Goal: Information Seeking & Learning: Learn about a topic

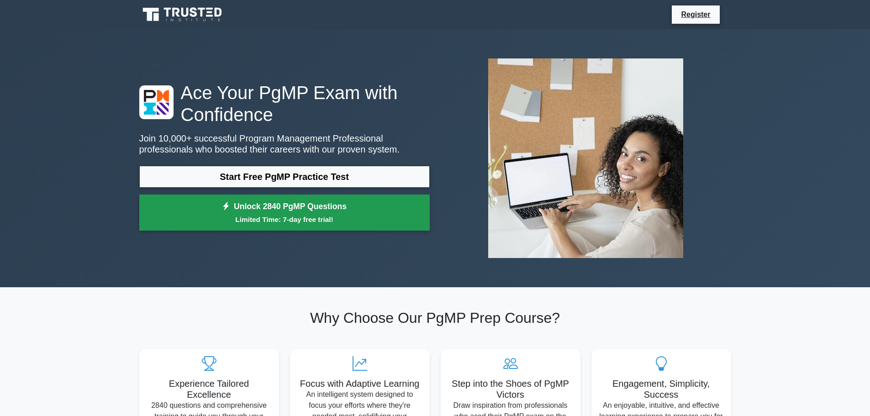
click at [289, 219] on small "Limited Time: 7-day free trial!" at bounding box center [285, 219] width 268 height 11
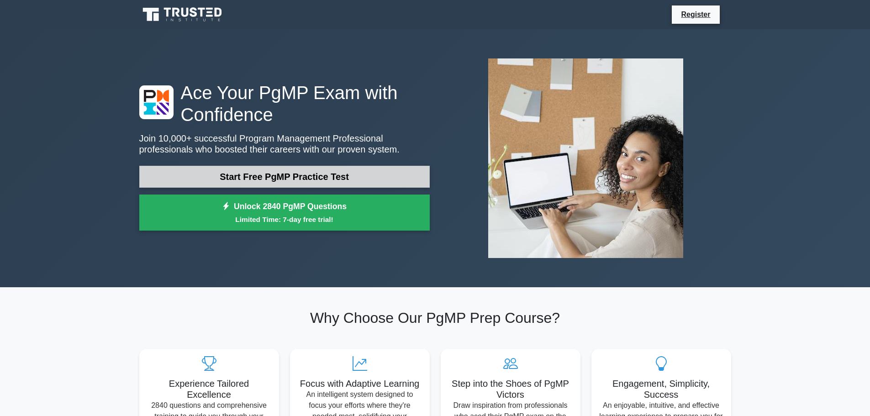
click at [308, 178] on link "Start Free PgMP Practice Test" at bounding box center [284, 177] width 291 height 22
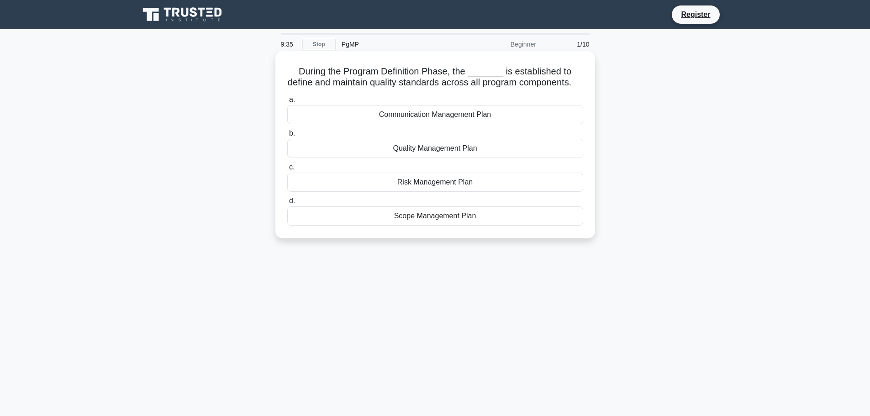
click at [453, 226] on div "Scope Management Plan" at bounding box center [435, 215] width 296 height 19
click at [287, 204] on input "d. Scope Management Plan" at bounding box center [287, 201] width 0 height 6
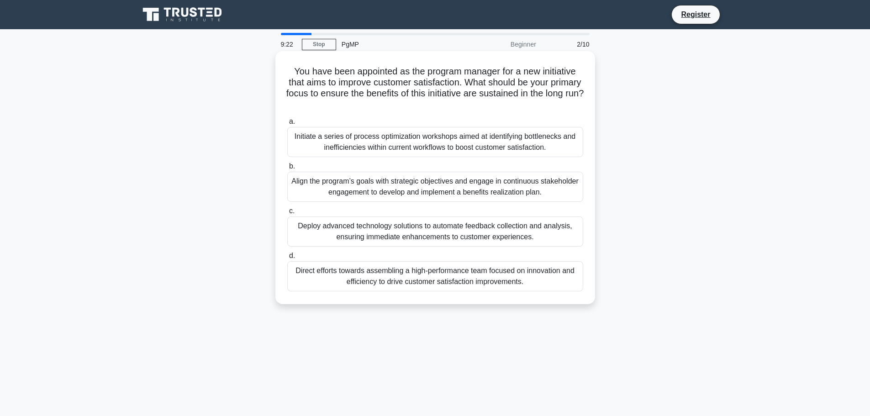
click at [481, 179] on div "Align the program’s goals with strategic objectives and engage in continuous st…" at bounding box center [435, 187] width 296 height 30
click at [287, 169] on input "b. Align the program’s goals with strategic objectives and engage in continuous…" at bounding box center [287, 167] width 0 height 6
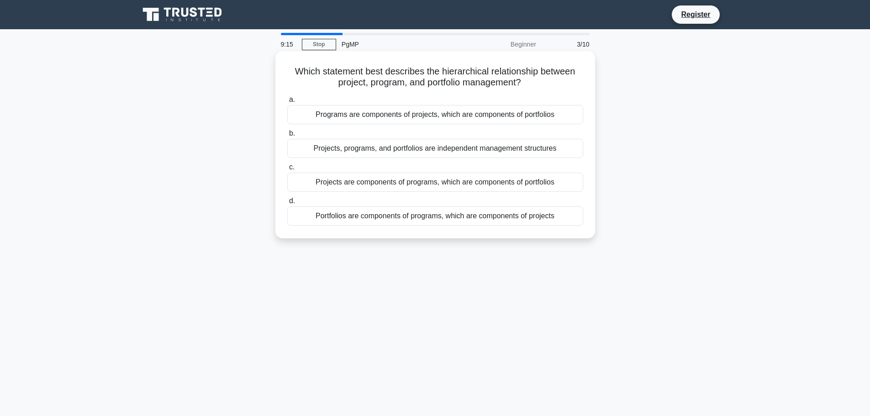
drag, startPoint x: 481, startPoint y: 179, endPoint x: 487, endPoint y: 189, distance: 12.2
click at [487, 189] on div "Projects are components of programs, which are components of portfolios" at bounding box center [435, 182] width 296 height 19
click at [495, 184] on div "Projects are components of programs, which are components of portfolios" at bounding box center [435, 182] width 296 height 19
click at [287, 170] on input "c. Projects are components of programs, which are components of portfolios" at bounding box center [287, 167] width 0 height 6
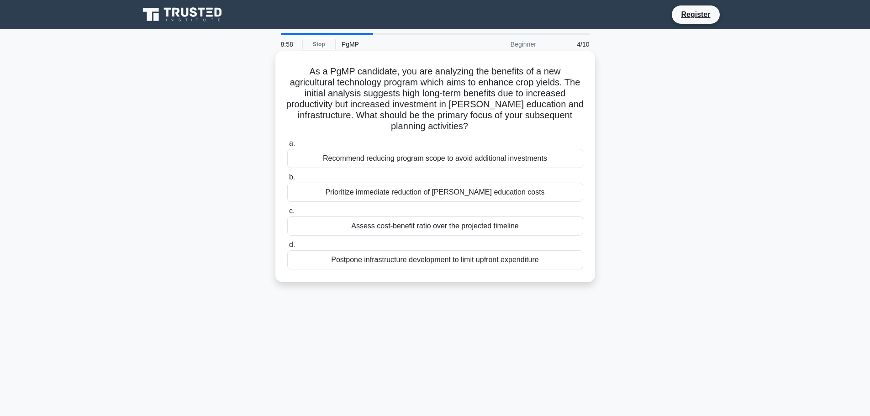
click at [480, 233] on div "Assess cost-benefit ratio over the projected timeline" at bounding box center [435, 226] width 296 height 19
click at [287, 214] on input "c. Assess cost-benefit ratio over the projected timeline" at bounding box center [287, 211] width 0 height 6
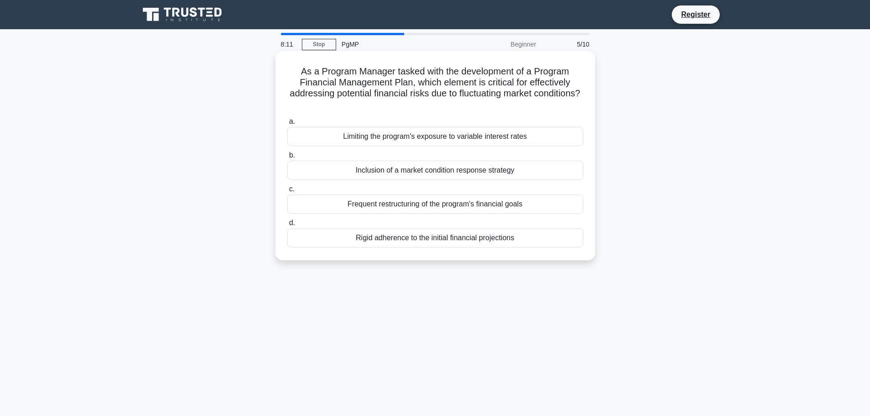
drag, startPoint x: 500, startPoint y: 176, endPoint x: 322, endPoint y: 195, distance: 178.6
click at [322, 195] on div "a. Limiting the program's exposure to variable interest rates b. Inclusion of a…" at bounding box center [435, 181] width 307 height 135
click at [237, 175] on div "As a Program Manager tasked with the development of a Program Financial Managem…" at bounding box center [435, 163] width 603 height 220
click at [349, 167] on div "Inclusion of a market condition response strategy" at bounding box center [435, 170] width 296 height 19
click at [287, 159] on input "b. Inclusion of a market condition response strategy" at bounding box center [287, 156] width 0 height 6
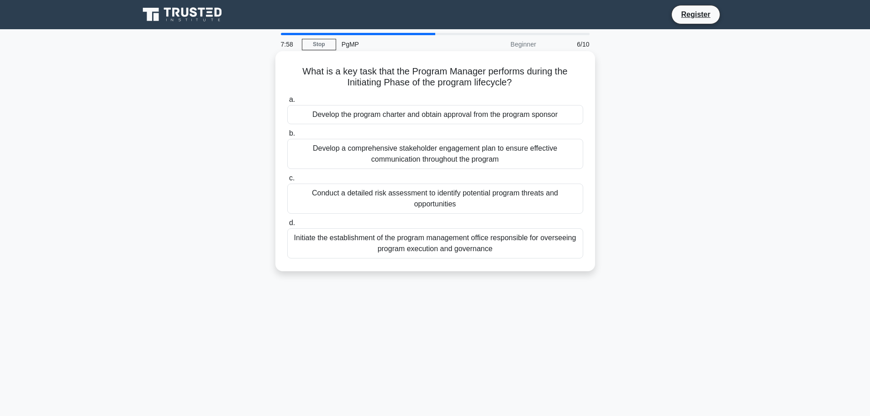
click at [419, 117] on div "Develop the program charter and obtain approval from the program sponsor" at bounding box center [435, 114] width 296 height 19
click at [287, 103] on input "a. Develop the program charter and obtain approval from the program sponsor" at bounding box center [287, 100] width 0 height 6
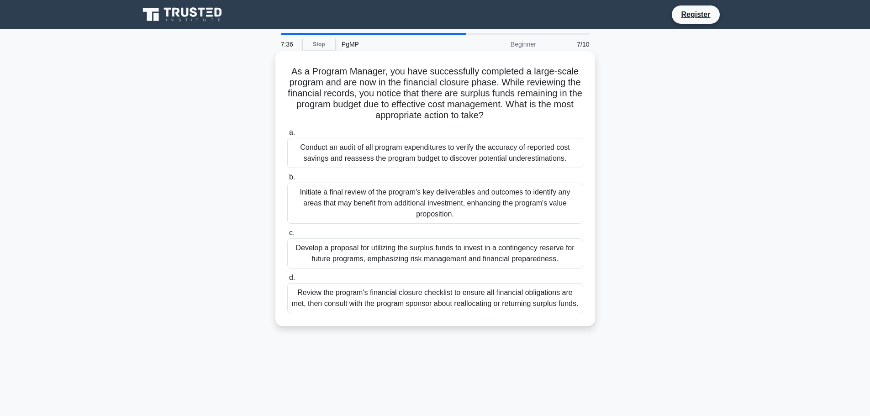
click at [459, 311] on div "Review the program's financial closure checklist to ensure all financial obliga…" at bounding box center [435, 298] width 296 height 30
click at [287, 281] on input "d. Review the program's financial closure checklist to ensure all financial obl…" at bounding box center [287, 278] width 0 height 6
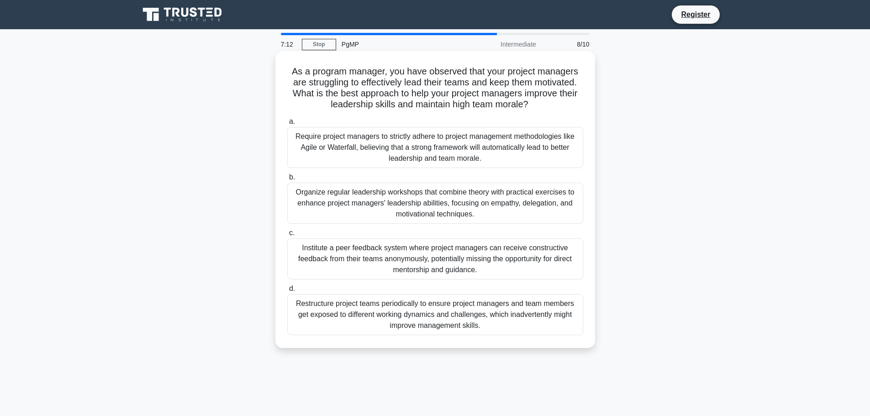
click at [480, 197] on div "Organize regular leadership workshops that combine theory with practical exerci…" at bounding box center [435, 203] width 296 height 41
click at [287, 180] on input "b. Organize regular leadership workshops that combine theory with practical exe…" at bounding box center [287, 178] width 0 height 6
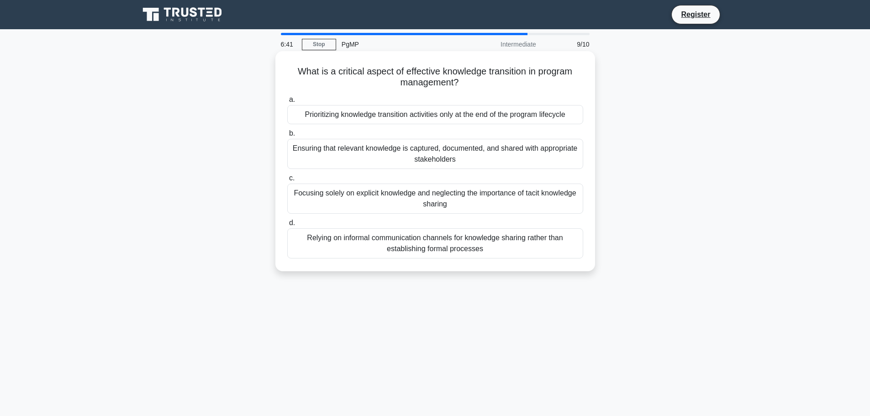
drag, startPoint x: 433, startPoint y: 158, endPoint x: 572, endPoint y: 175, distance: 139.6
click at [533, 161] on div "Ensuring that relevant knowledge is captured, documented, and shared with appro…" at bounding box center [435, 154] width 296 height 30
click at [576, 177] on label "c. Focusing solely on explicit knowledge and neglecting the importance of tacit…" at bounding box center [435, 193] width 296 height 41
click at [287, 177] on input "c. Focusing solely on explicit knowledge and neglecting the importance of tacit…" at bounding box center [287, 178] width 0 height 6
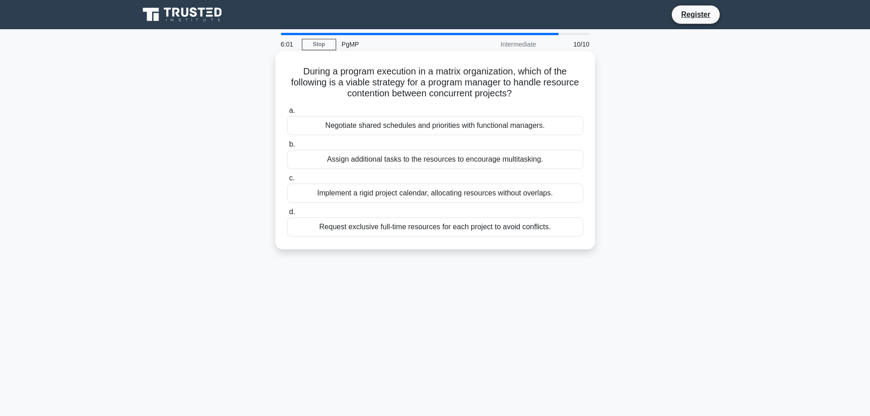
click at [485, 126] on div "Negotiate shared schedules and priorities with functional managers." at bounding box center [435, 125] width 296 height 19
click at [287, 114] on input "a. Negotiate shared schedules and priorities with functional managers." at bounding box center [287, 111] width 0 height 6
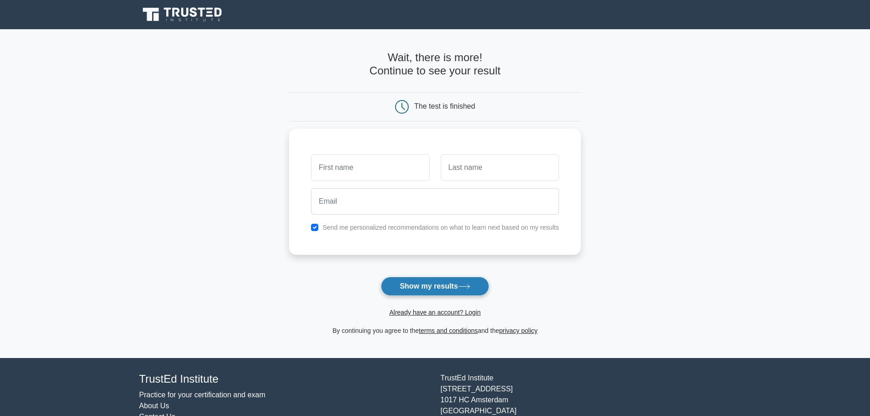
click at [439, 278] on button "Show my results" at bounding box center [435, 286] width 108 height 19
click at [439, 289] on button "Show my results" at bounding box center [435, 286] width 108 height 19
click at [368, 154] on input "text" at bounding box center [370, 165] width 118 height 26
type input "Cece"
click at [456, 164] on input "text" at bounding box center [500, 165] width 118 height 26
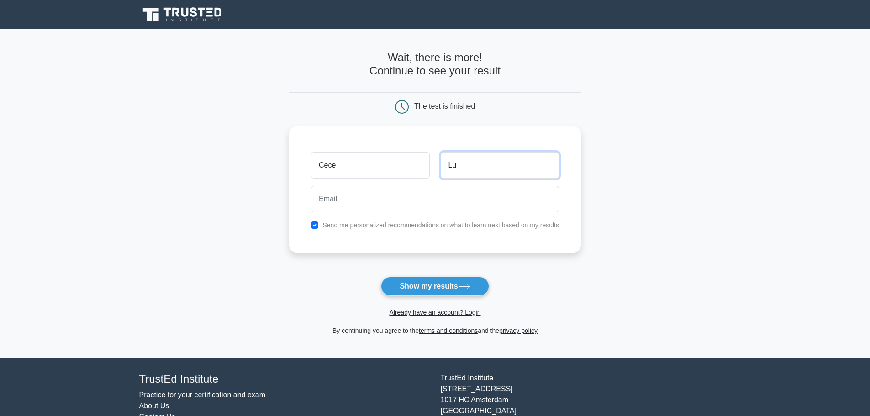
type input "Lu"
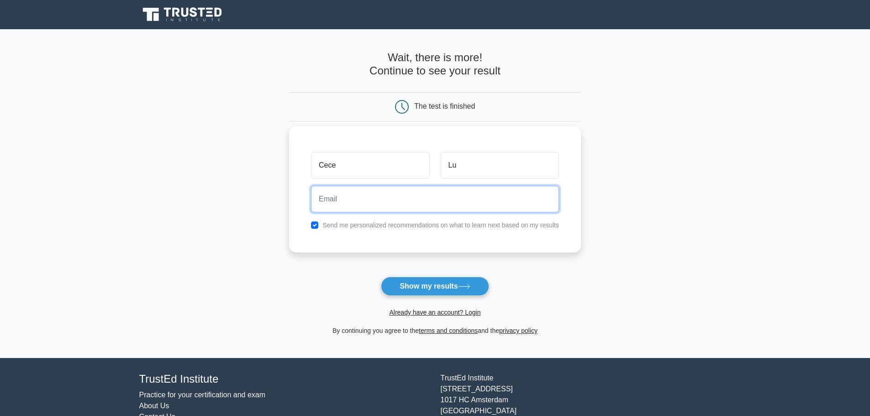
type input "a"
type input "n"
type input "maniacdogs@gmail.com"
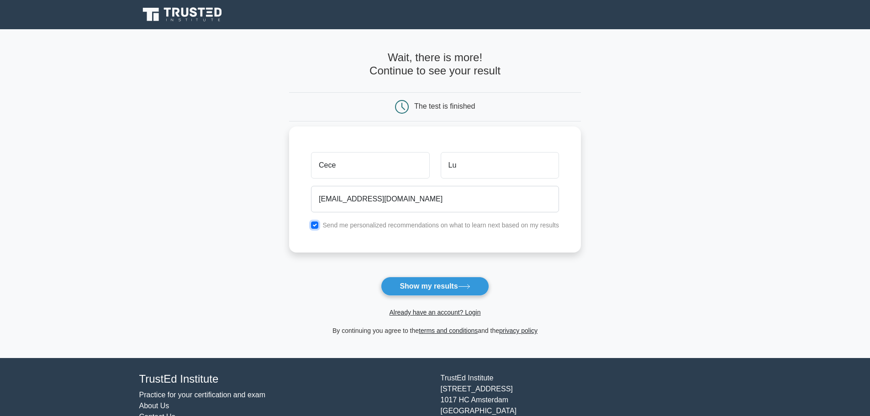
click at [317, 228] on input "checkbox" at bounding box center [314, 225] width 7 height 7
checkbox input "false"
click at [431, 286] on button "Show my results" at bounding box center [435, 286] width 108 height 19
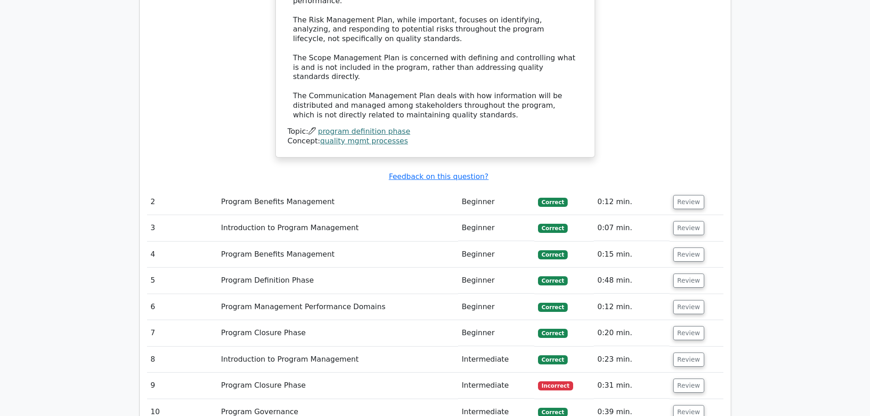
scroll to position [1142, 0]
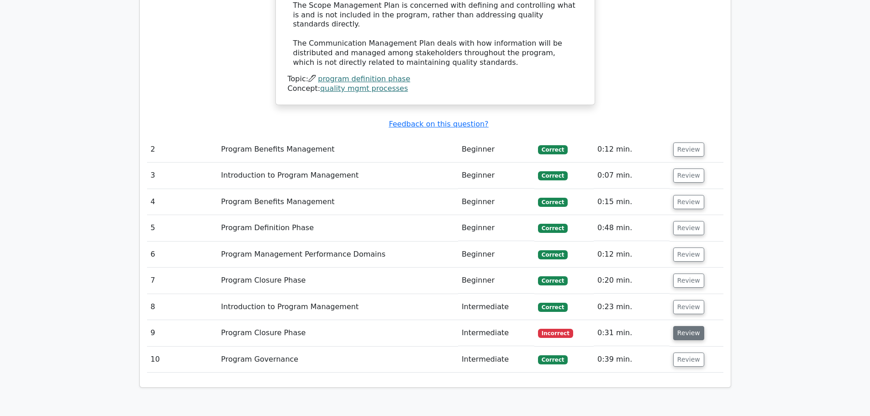
click at [688, 326] on button "Review" at bounding box center [688, 333] width 31 height 14
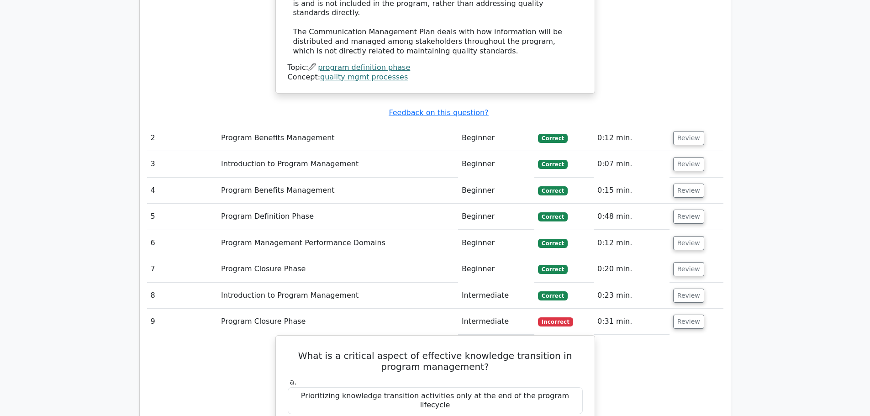
scroll to position [1096, 0]
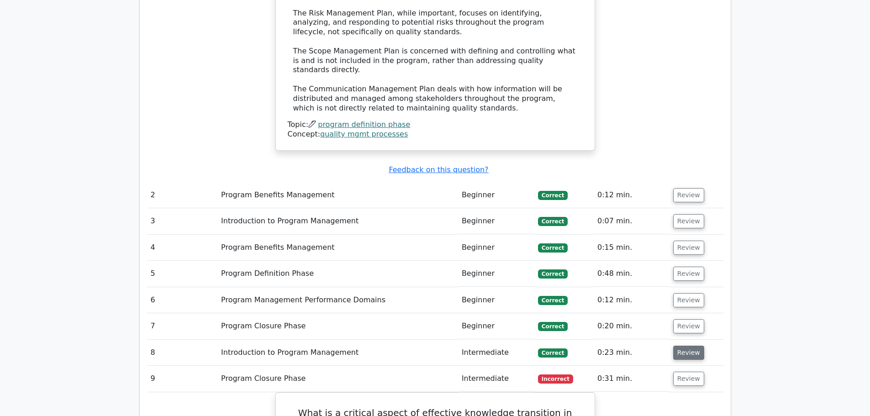
click at [683, 346] on button "Review" at bounding box center [688, 353] width 31 height 14
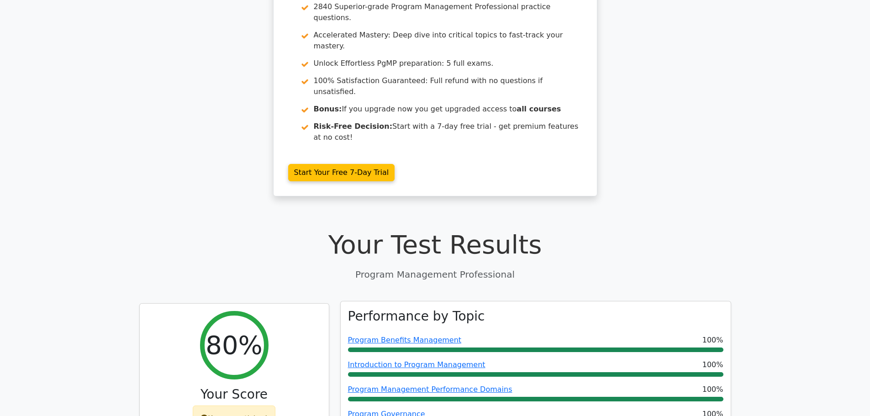
scroll to position [0, 0]
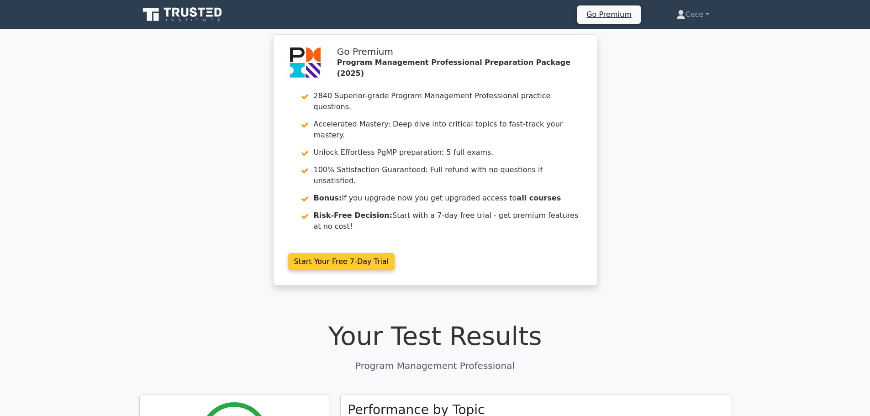
click at [332, 253] on link "Start Your Free 7-Day Trial" at bounding box center [341, 261] width 107 height 17
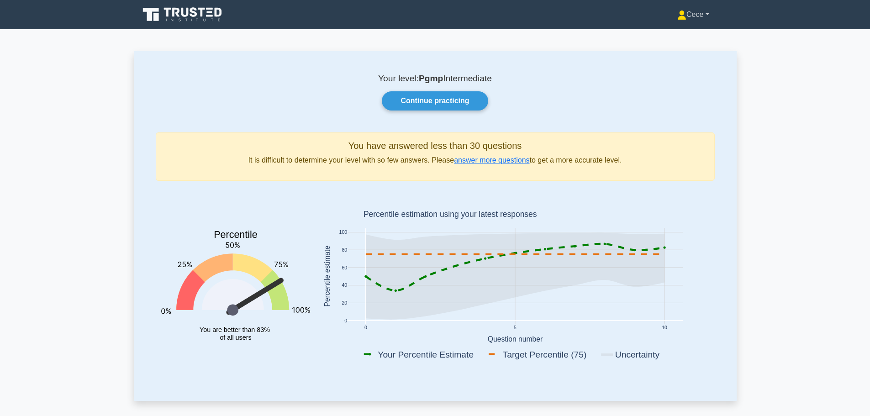
click at [694, 19] on link "Cece" at bounding box center [693, 14] width 75 height 18
click at [689, 52] on link "Settings" at bounding box center [692, 50] width 72 height 15
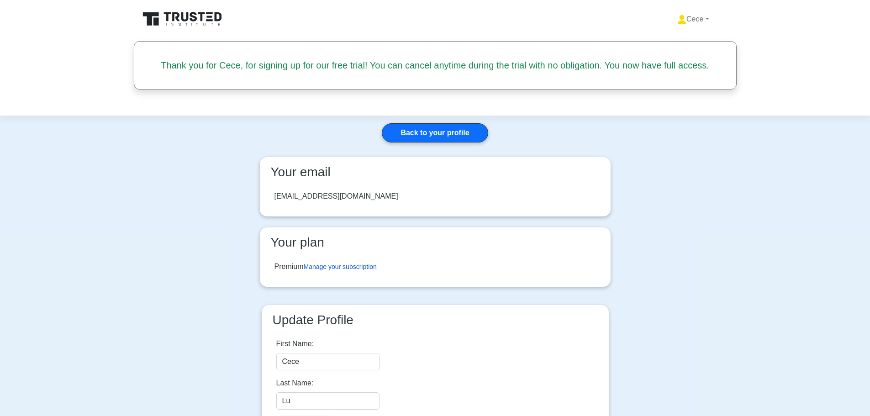
click at [371, 264] on link "Manage your subscription" at bounding box center [340, 266] width 73 height 7
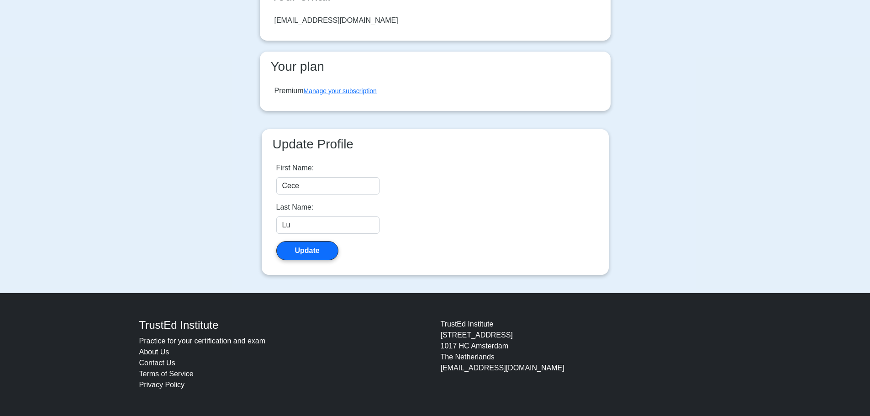
scroll to position [39, 0]
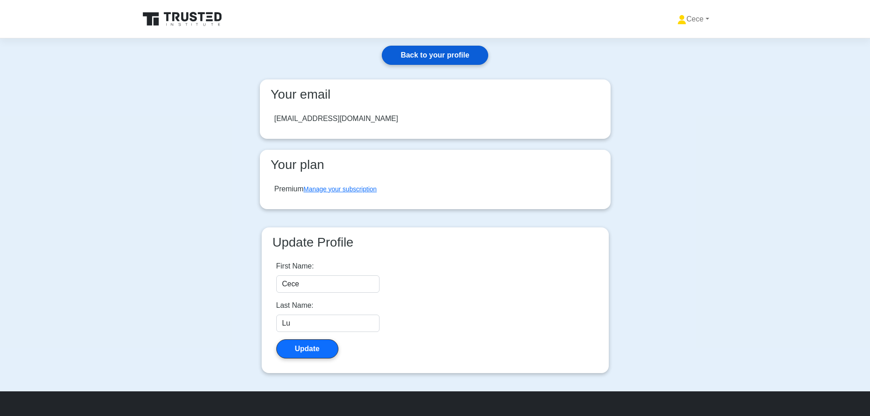
click at [425, 61] on link "Back to your profile" at bounding box center [435, 55] width 106 height 19
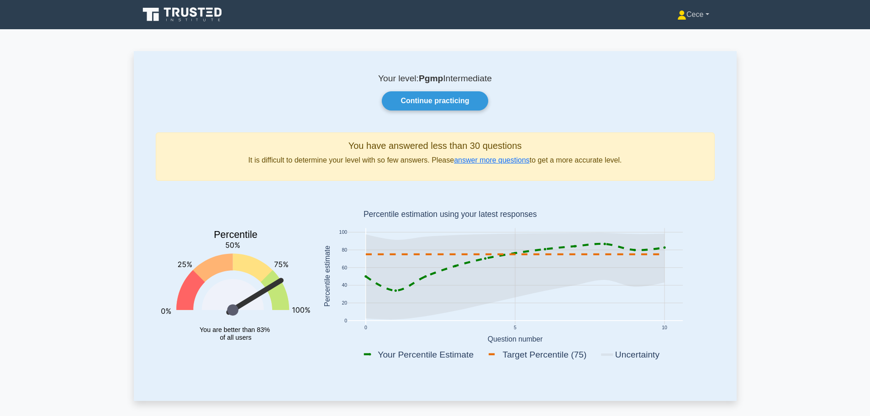
click at [691, 11] on link "Cece" at bounding box center [693, 14] width 75 height 18
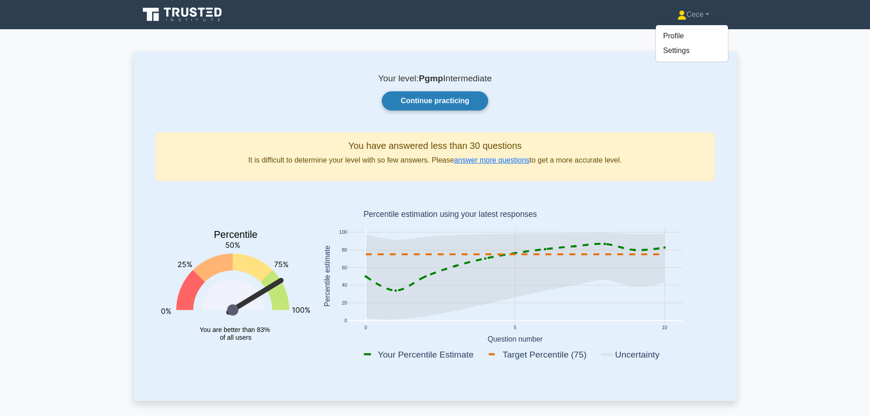
drag, startPoint x: 581, startPoint y: 92, endPoint x: 443, endPoint y: 95, distance: 138.0
click at [579, 92] on div "Continue practicing" at bounding box center [435, 100] width 570 height 19
click at [443, 95] on link "Continue practicing" at bounding box center [435, 100] width 106 height 19
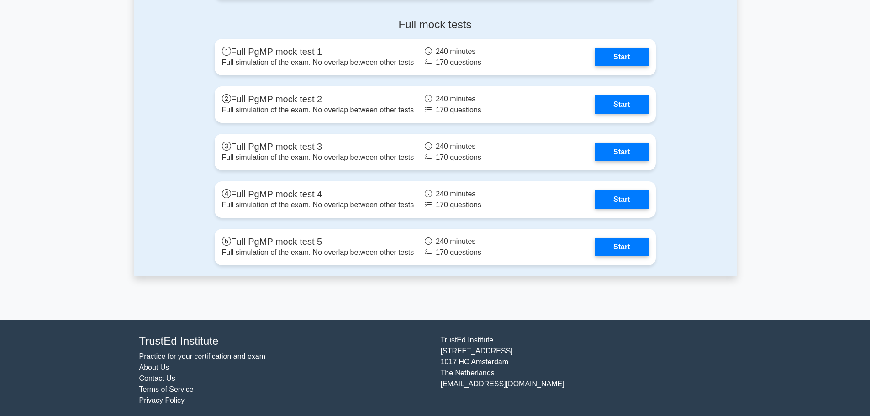
scroll to position [1127, 0]
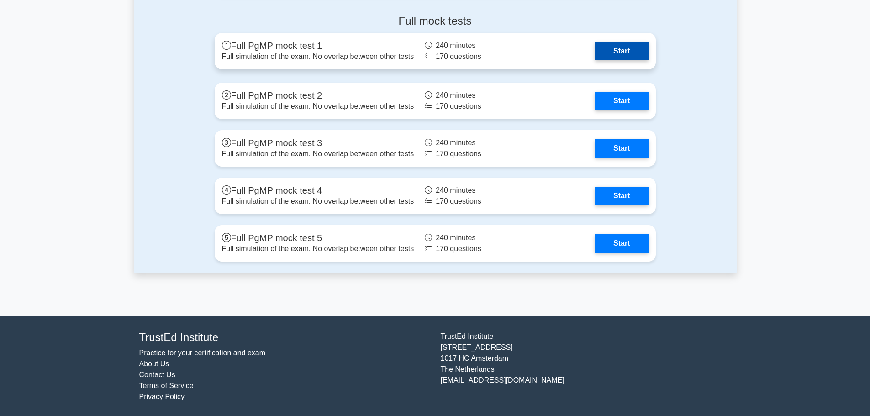
click at [608, 53] on link "Start" at bounding box center [621, 51] width 53 height 18
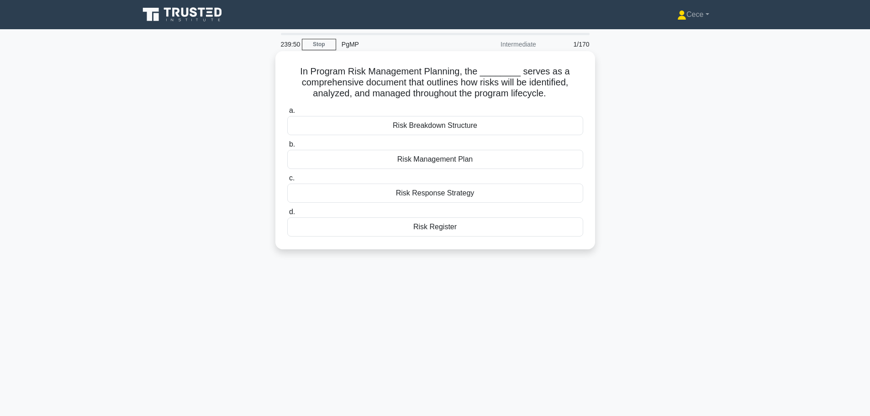
drag, startPoint x: 305, startPoint y: 70, endPoint x: 551, endPoint y: 97, distance: 247.7
click at [551, 97] on h5 "In Program Risk Management Planning, the ________ serves as a comprehensive doc…" at bounding box center [435, 83] width 298 height 34
copy h5 "In Program Risk Management Planning, the ________ serves as a comprehensive doc…"
click at [754, 171] on main "239:08 Stop PgMP Intermediate 1/170 In Program Risk Management Planning, the __…" at bounding box center [435, 261] width 870 height 464
click at [450, 166] on div "Risk Management Plan" at bounding box center [435, 159] width 296 height 19
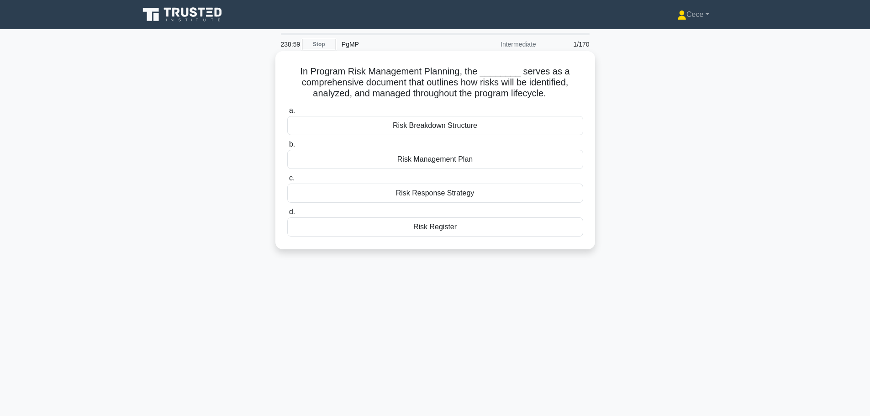
click at [287, 148] on input "b. Risk Management Plan" at bounding box center [287, 145] width 0 height 6
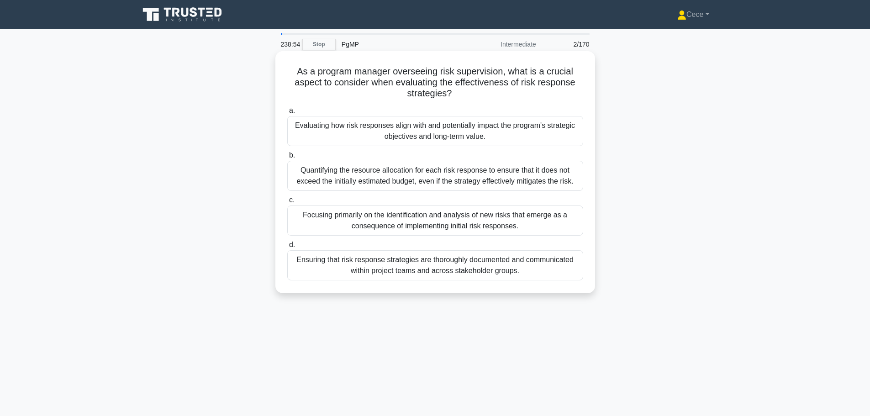
drag, startPoint x: 295, startPoint y: 127, endPoint x: 489, endPoint y: 136, distance: 193.9
click at [489, 136] on div "Evaluating how risk responses align with and potentially impact the program's s…" at bounding box center [435, 131] width 296 height 30
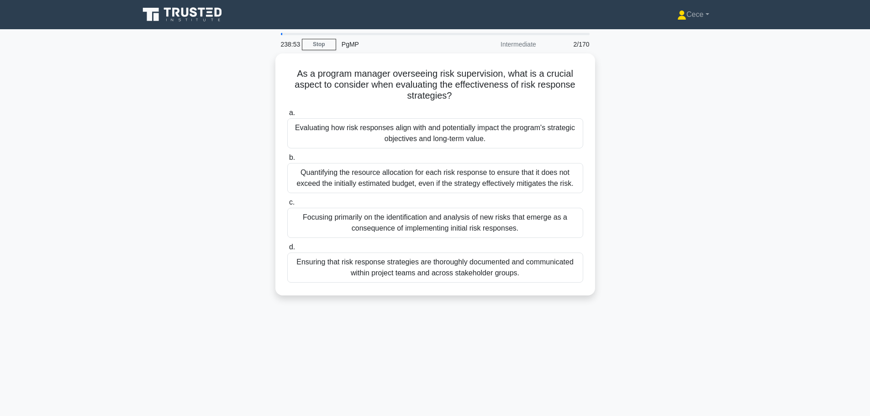
copy div "Evaluating how risk responses align with and potentially impact the program's s…"
click at [651, 192] on div "As a program manager overseeing risk supervision, what is a crucial aspect to c…" at bounding box center [435, 179] width 603 height 253
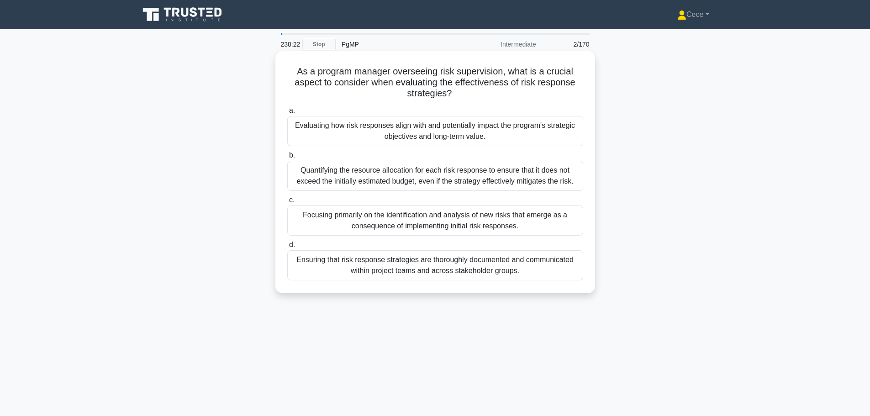
click at [475, 134] on div "Evaluating how risk responses align with and potentially impact the program's s…" at bounding box center [435, 131] width 296 height 30
click at [287, 114] on input "a. Evaluating how risk responses align with and potentially impact the program'…" at bounding box center [287, 111] width 0 height 6
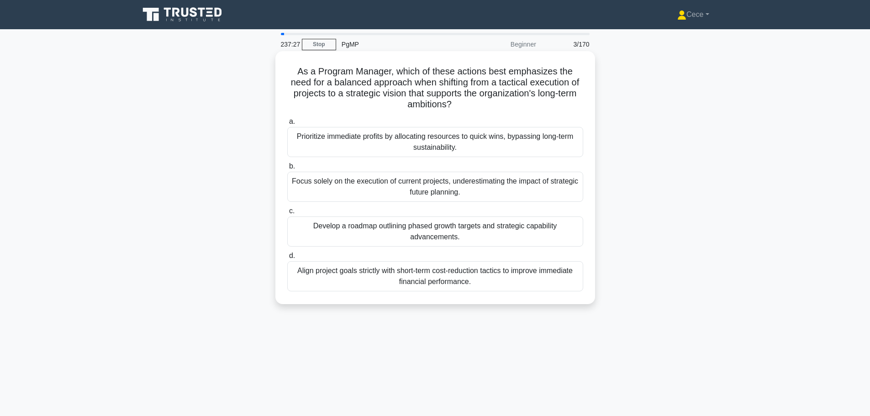
click at [446, 225] on div "Develop a roadmap outlining phased growth targets and strategic capability adva…" at bounding box center [435, 232] width 296 height 30
click at [287, 214] on input "c. Develop a roadmap outlining phased growth targets and strategic capability a…" at bounding box center [287, 211] width 0 height 6
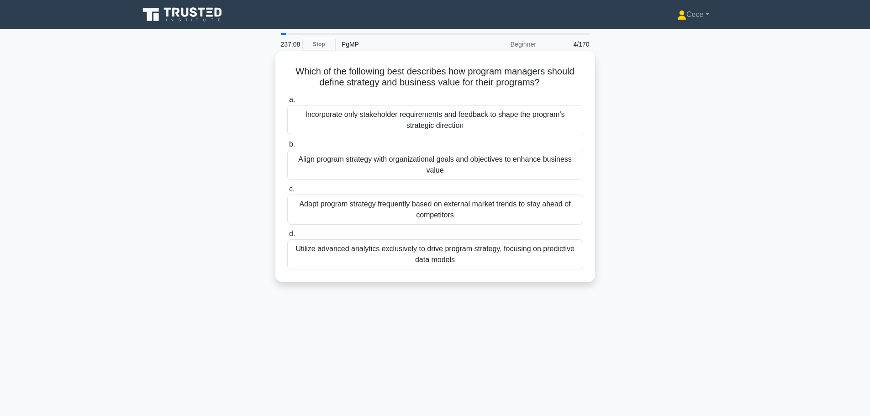
click at [463, 170] on div "Align program strategy with organizational goals and objectives to enhance busi…" at bounding box center [435, 165] width 296 height 30
click at [287, 148] on input "b. Align program strategy with organizational goals and objectives to enhance b…" at bounding box center [287, 145] width 0 height 6
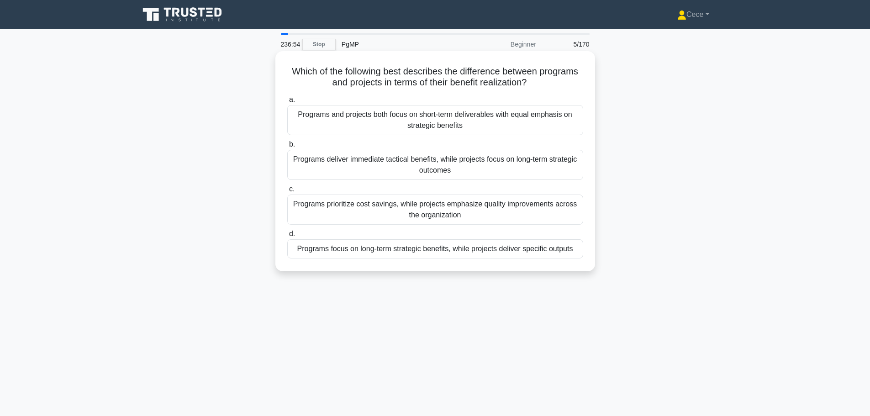
click at [529, 253] on div "Programs focus on long-term strategic benefits, while projects deliver specific…" at bounding box center [435, 248] width 296 height 19
click at [287, 237] on input "d. Programs focus on long-term strategic benefits, while projects deliver speci…" at bounding box center [287, 234] width 0 height 6
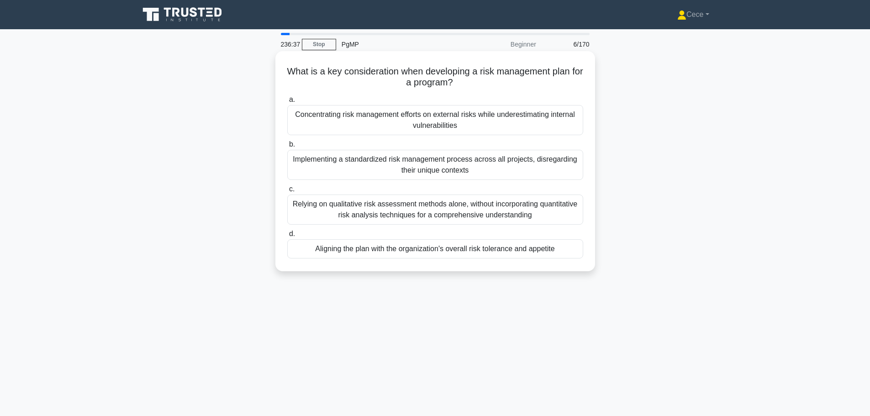
click at [475, 249] on div "Aligning the plan with the organization's overall risk tolerance and appetite" at bounding box center [435, 248] width 296 height 19
click at [287, 237] on input "d. Aligning the plan with the organization's overall risk tolerance and appetite" at bounding box center [287, 234] width 0 height 6
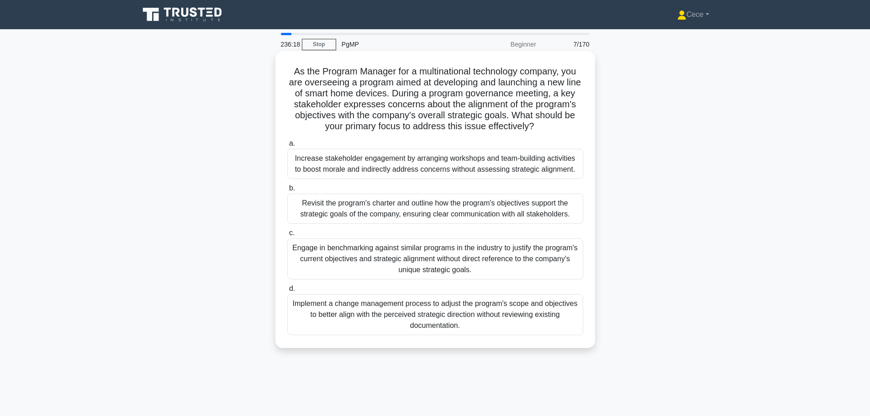
click at [467, 217] on div "Revisit the program's charter and outline how the program's objectives support …" at bounding box center [435, 209] width 296 height 30
click at [287, 191] on input "b. Revisit the program's charter and outline how the program's objectives suppo…" at bounding box center [287, 188] width 0 height 6
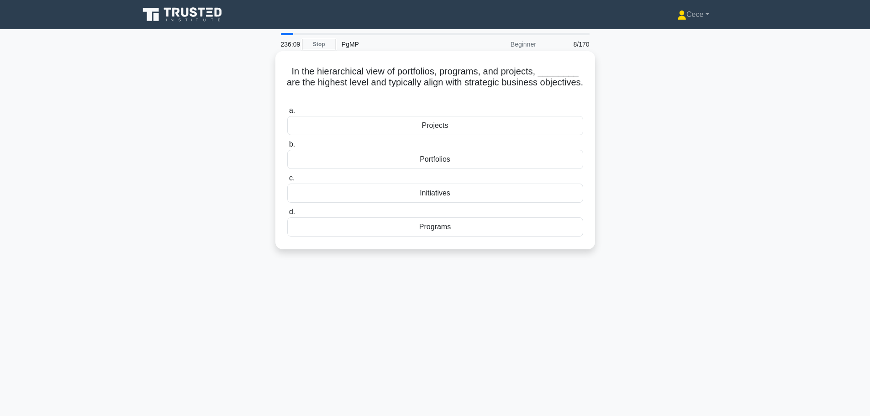
click at [472, 165] on div "Portfolios" at bounding box center [435, 159] width 296 height 19
click at [287, 148] on input "b. Portfolios" at bounding box center [287, 145] width 0 height 6
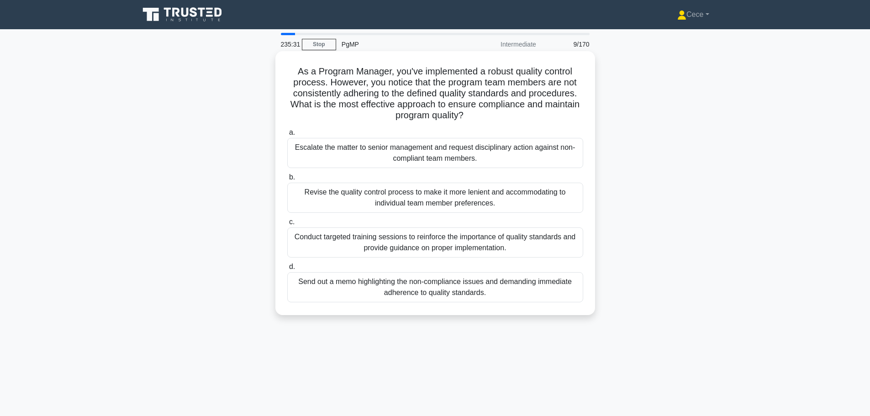
click at [464, 242] on div "Conduct targeted training sessions to reinforce the importance of quality stand…" at bounding box center [435, 243] width 296 height 30
click at [287, 225] on input "c. Conduct targeted training sessions to reinforce the importance of quality st…" at bounding box center [287, 222] width 0 height 6
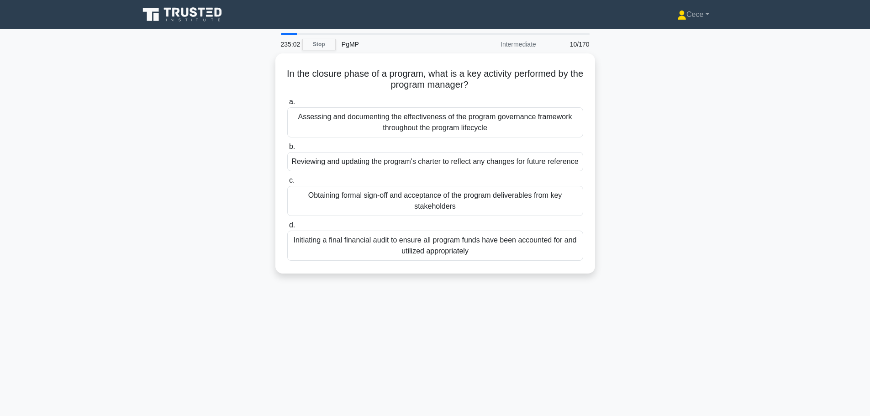
drag, startPoint x: 490, startPoint y: 207, endPoint x: 682, endPoint y: 183, distance: 192.9
click at [682, 183] on div "In the closure phase of a program, what is a key activity performed by the prog…" at bounding box center [435, 168] width 603 height 231
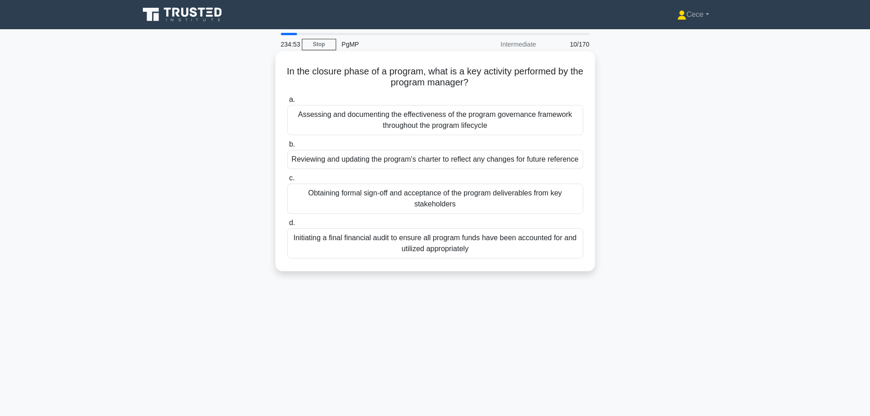
click at [472, 212] on div "Obtaining formal sign-off and acceptance of the program deliverables from key s…" at bounding box center [435, 199] width 296 height 30
click at [287, 181] on input "c. Obtaining formal sign-off and acceptance of the program deliverables from ke…" at bounding box center [287, 178] width 0 height 6
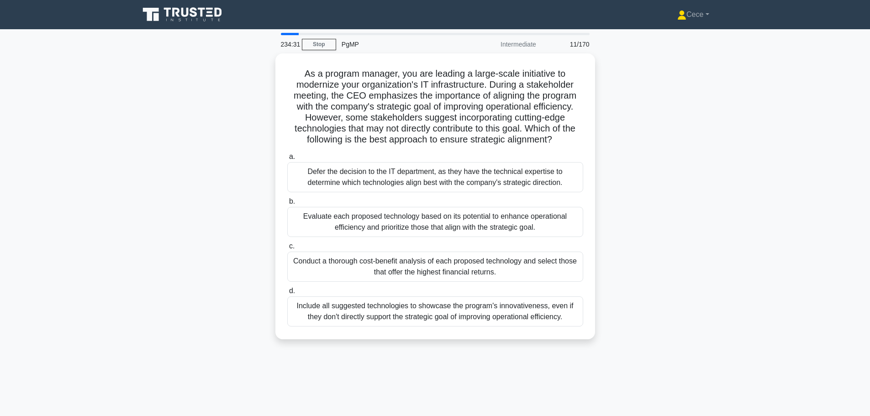
click at [356, 381] on div "234:31 Stop PgMP Intermediate 11/170 As a program manager, you are leading a la…" at bounding box center [435, 261] width 603 height 457
click at [720, 254] on div "As a program manager, you are leading a large-scale initiative to modernize you…" at bounding box center [435, 201] width 603 height 297
click at [738, 254] on main "231:40 Stop PgMP Intermediate 11/170 As a program manager, you are leading a la…" at bounding box center [435, 261] width 870 height 464
click at [685, 206] on div "As a program manager, you are leading a large-scale initiative to modernize you…" at bounding box center [435, 201] width 603 height 297
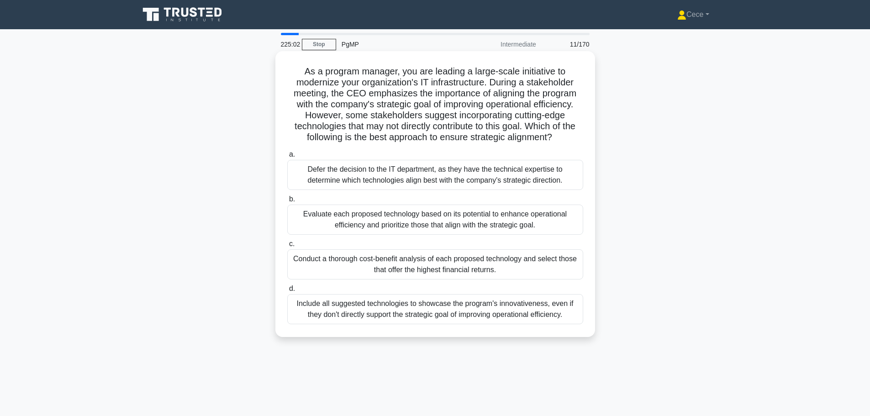
click at [329, 223] on div "Evaluate each proposed technology based on its potential to enhance operational…" at bounding box center [435, 220] width 296 height 30
click at [287, 202] on input "b. Evaluate each proposed technology based on its potential to enhance operatio…" at bounding box center [287, 199] width 0 height 6
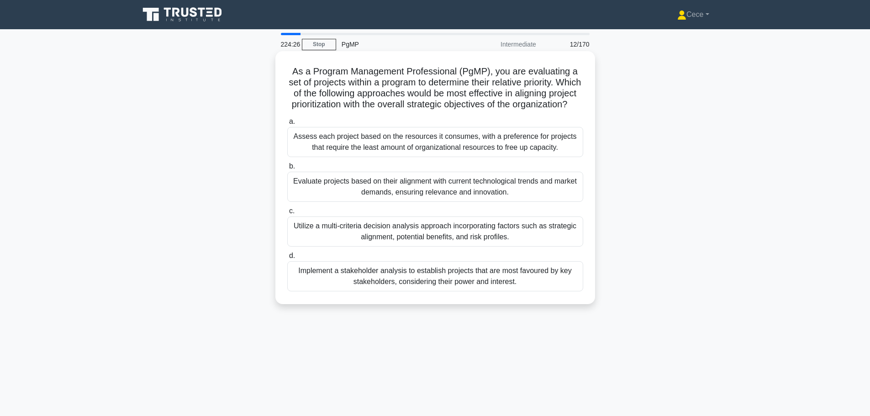
click at [488, 247] on div "Utilize a multi-criteria decision analysis approach incorporating factors such …" at bounding box center [435, 232] width 296 height 30
click at [287, 214] on input "c. Utilize a multi-criteria decision analysis approach incorporating factors su…" at bounding box center [287, 211] width 0 height 6
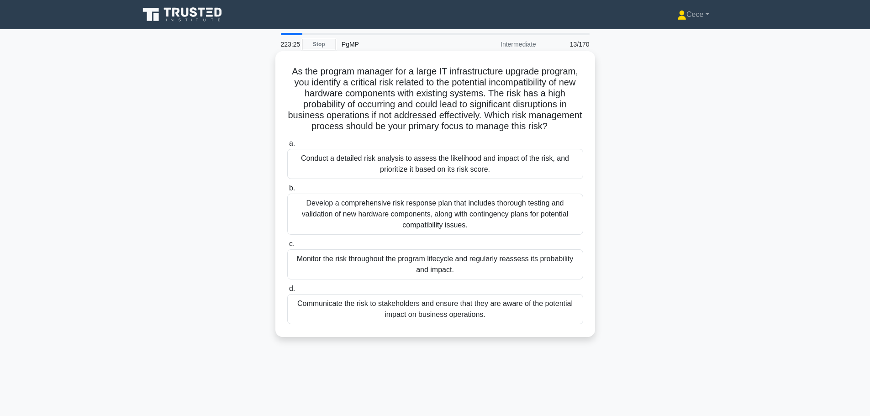
click at [383, 178] on div "Conduct a detailed risk analysis to assess the likelihood and impact of the ris…" at bounding box center [435, 164] width 296 height 30
click at [287, 147] on input "a. Conduct a detailed risk analysis to assess the likelihood and impact of the …" at bounding box center [287, 144] width 0 height 6
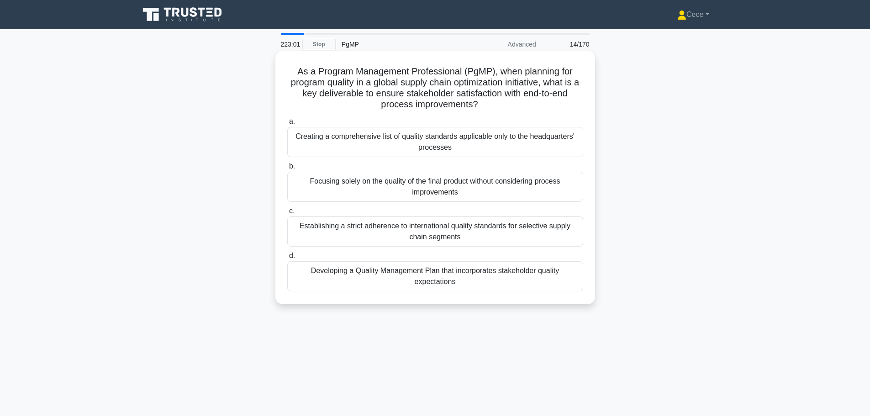
click at [361, 291] on div "Developing a Quality Management Plan that incorporates stakeholder quality expe…" at bounding box center [435, 276] width 296 height 30
click at [287, 259] on input "d. Developing a Quality Management Plan that incorporates stakeholder quality e…" at bounding box center [287, 256] width 0 height 6
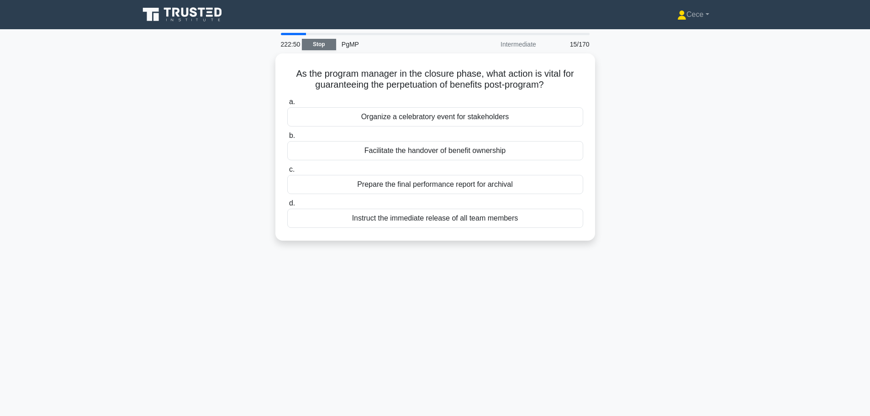
click at [325, 41] on link "Stop" at bounding box center [319, 44] width 34 height 11
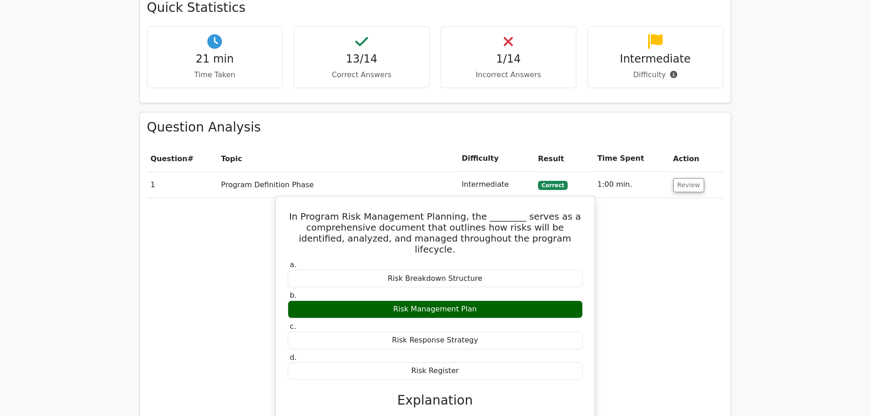
scroll to position [274, 0]
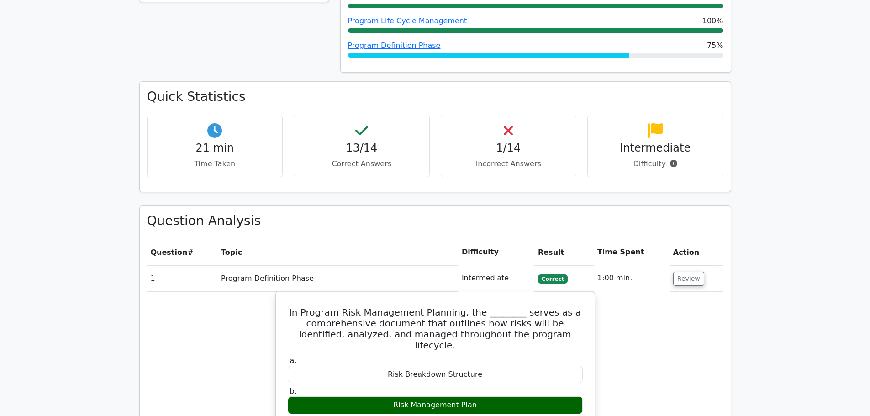
click at [517, 151] on h4 "1/14" at bounding box center [509, 148] width 121 height 13
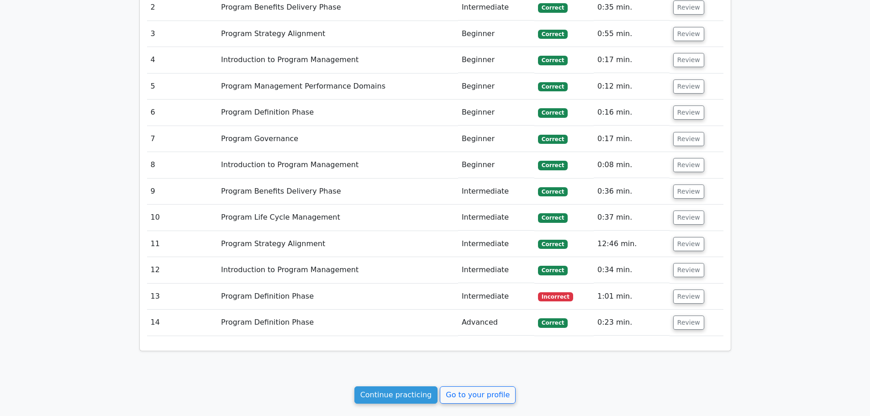
scroll to position [1110, 0]
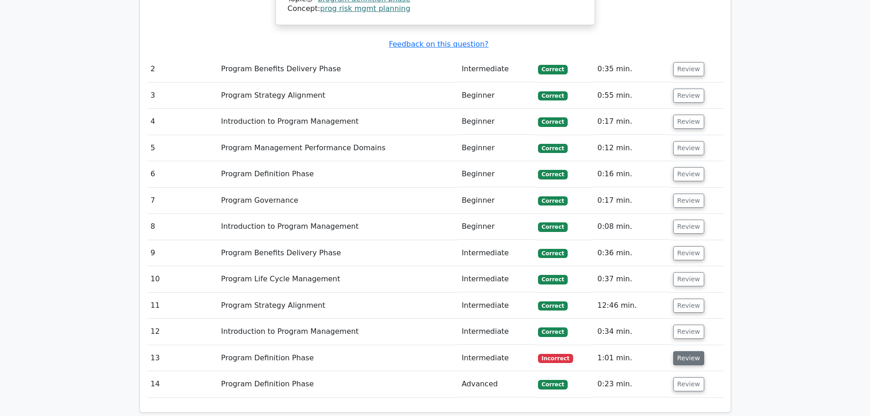
click at [682, 351] on button "Review" at bounding box center [688, 358] width 31 height 14
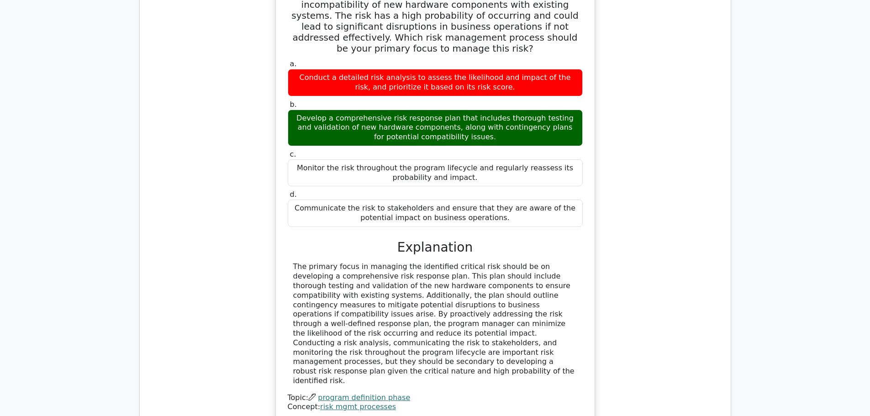
scroll to position [1521, 0]
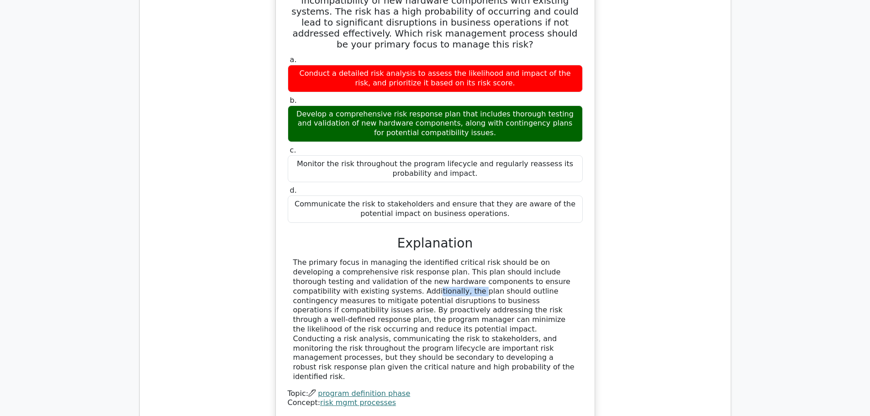
drag, startPoint x: 326, startPoint y: 246, endPoint x: 573, endPoint y: 232, distance: 248.0
click at [544, 258] on div "The primary focus in managing the identified critical risk should be on develop…" at bounding box center [435, 319] width 284 height 123
click at [291, 258] on div "The primary focus in managing the identified critical risk should be on develop…" at bounding box center [435, 319] width 295 height 123
drag, startPoint x: 345, startPoint y: 252, endPoint x: 557, endPoint y: 254, distance: 212.0
click at [541, 258] on div "The primary focus in managing the identified critical risk should be on develop…" at bounding box center [435, 319] width 284 height 123
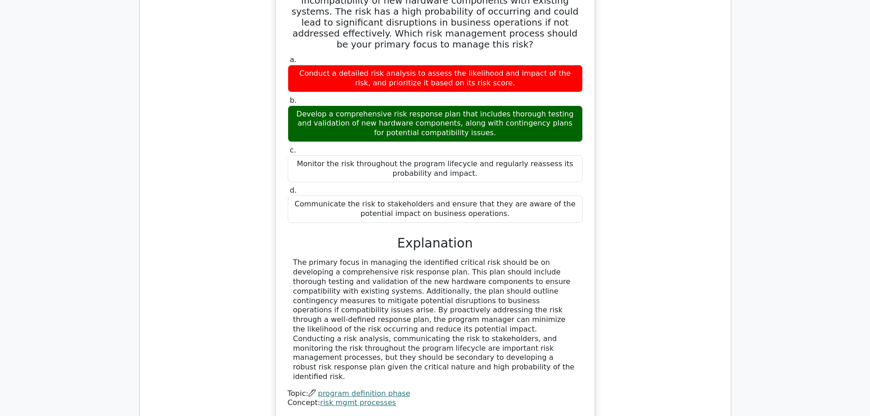
click at [577, 258] on div "The primary focus in managing the identified critical risk should be on develop…" at bounding box center [435, 319] width 295 height 123
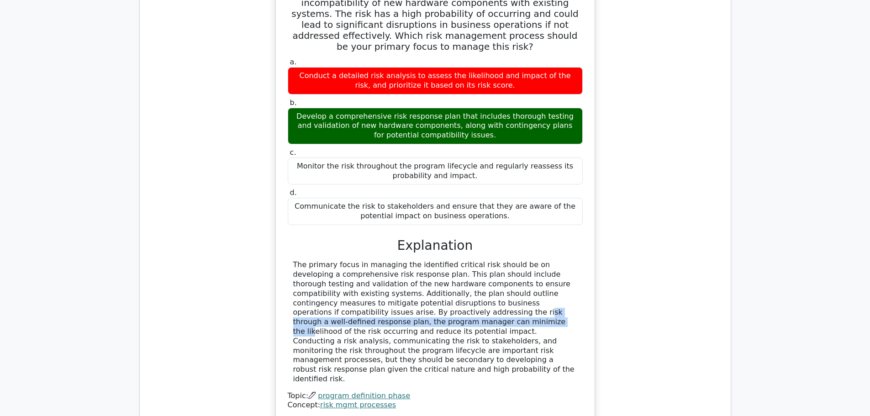
drag, startPoint x: 294, startPoint y: 265, endPoint x: 606, endPoint y: 264, distance: 312.5
click at [606, 264] on div "As the program manager for a large IT infrastructure upgrade program, you ident…" at bounding box center [435, 196] width 577 height 472
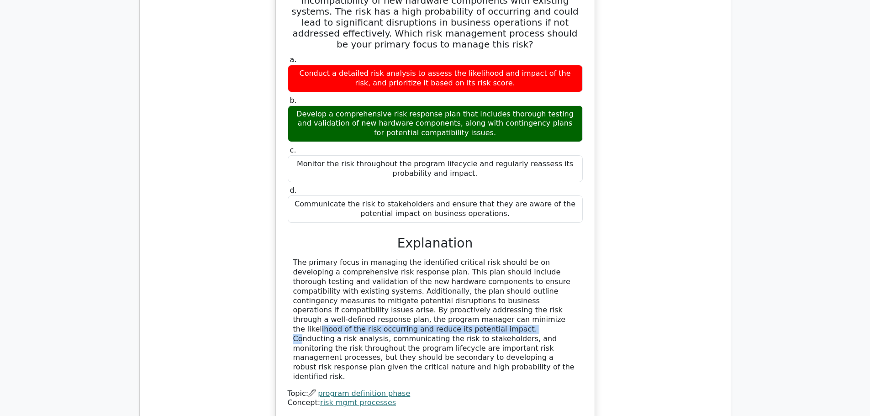
drag, startPoint x: 299, startPoint y: 273, endPoint x: 529, endPoint y: 272, distance: 229.8
click at [520, 272] on div "The primary focus in managing the identified critical risk should be on develop…" at bounding box center [435, 319] width 284 height 123
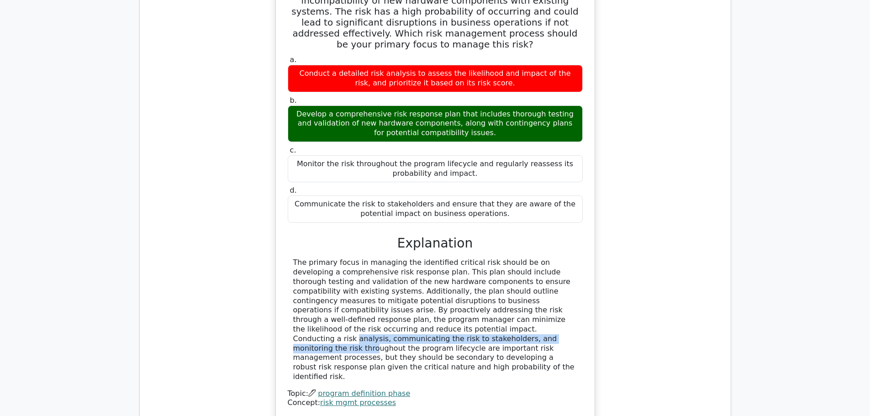
drag, startPoint x: 297, startPoint y: 280, endPoint x: 550, endPoint y: 280, distance: 252.2
click at [550, 280] on div "The primary focus in managing the identified critical risk should be on develop…" at bounding box center [435, 319] width 284 height 123
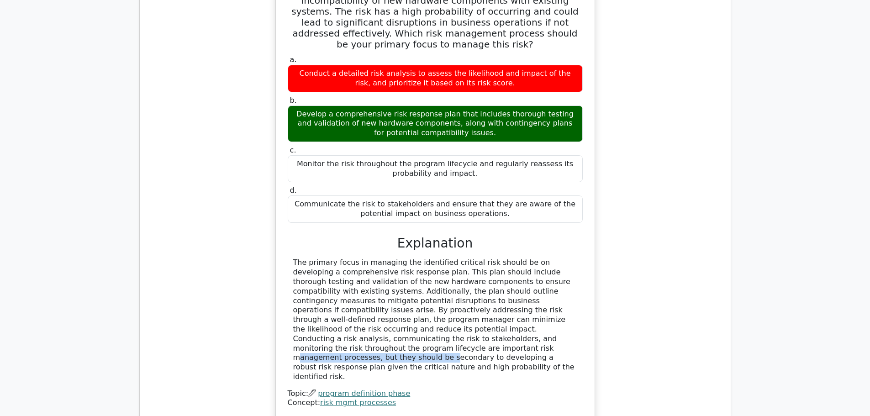
drag, startPoint x: 456, startPoint y: 291, endPoint x: 586, endPoint y: 291, distance: 129.7
click at [586, 291] on div "As the program manager for a large IT infrastructure upgrade program, you ident…" at bounding box center [436, 188] width 312 height 453
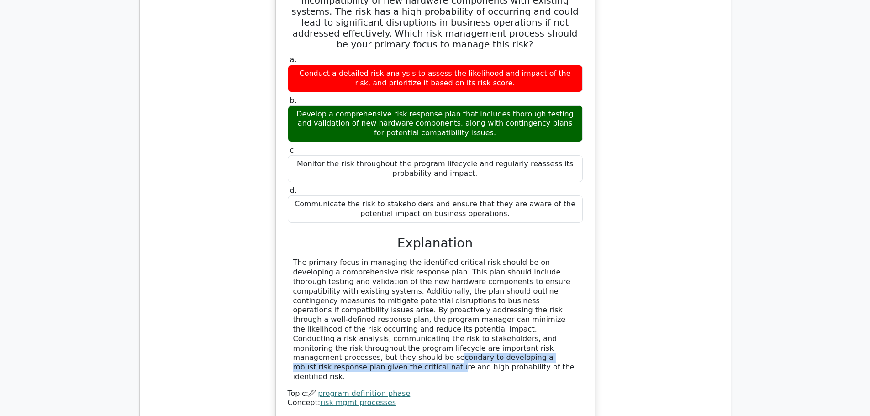
drag, startPoint x: 293, startPoint y: 302, endPoint x: 533, endPoint y: 300, distance: 239.9
click at [533, 300] on div "The primary focus in managing the identified critical risk should be on develop…" at bounding box center [435, 319] width 284 height 123
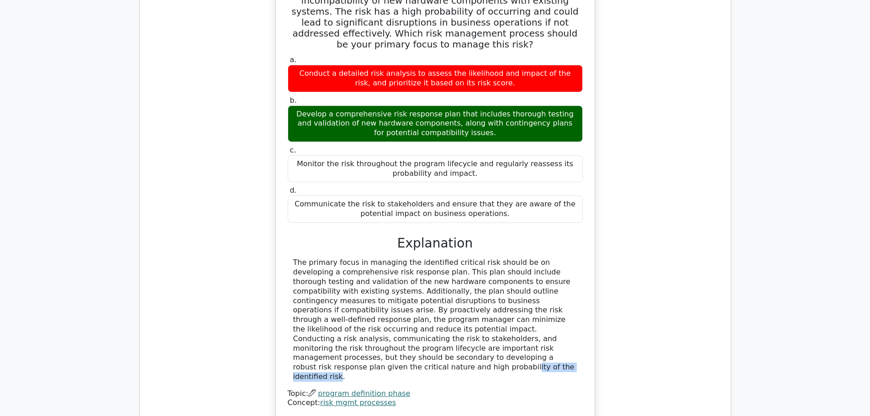
drag, startPoint x: 316, startPoint y: 312, endPoint x: 460, endPoint y: 311, distance: 143.9
click at [407, 312] on div "The primary focus in managing the identified critical risk should be on develop…" at bounding box center [435, 319] width 284 height 123
click at [470, 310] on div "The primary focus in managing the identified critical risk should be on develop…" at bounding box center [435, 319] width 284 height 123
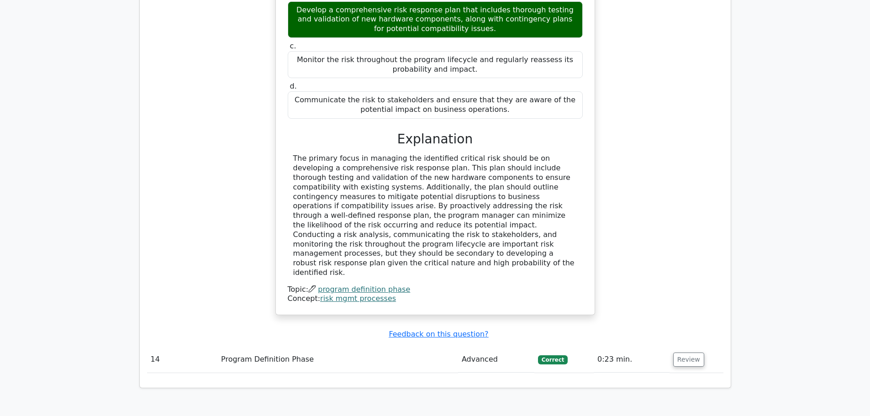
scroll to position [1721, 0]
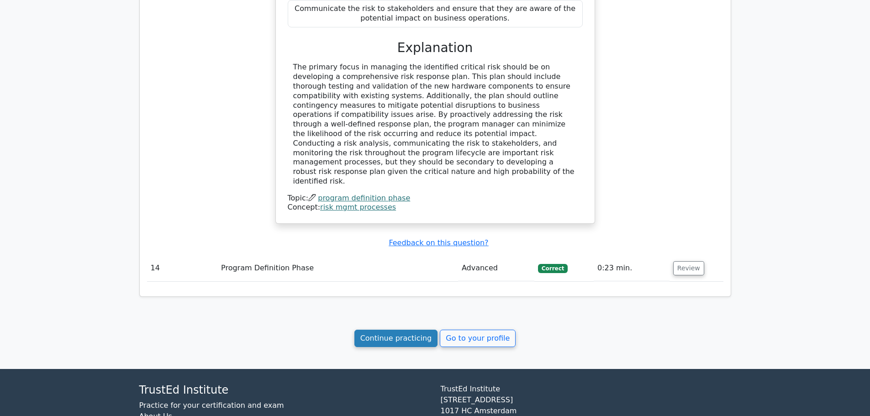
click at [389, 330] on link "Continue practicing" at bounding box center [397, 338] width 84 height 17
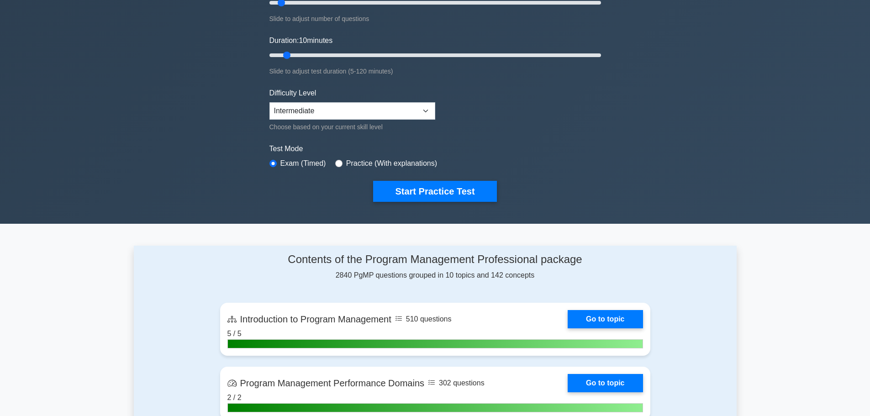
scroll to position [46, 0]
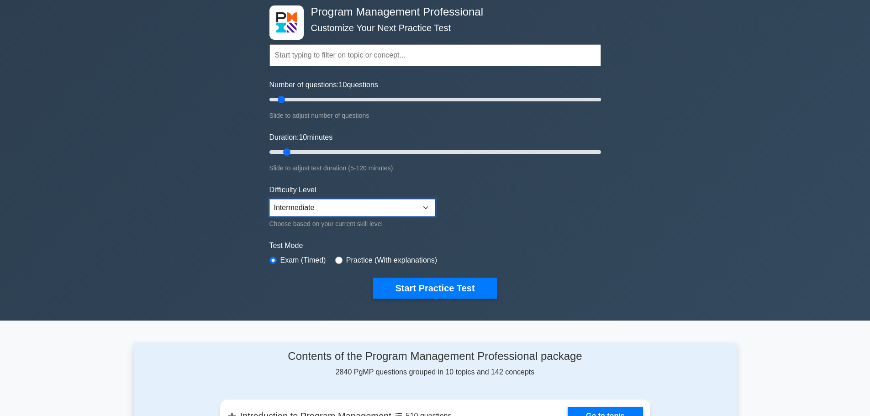
click at [402, 214] on select "Beginner Intermediate Expert" at bounding box center [353, 207] width 166 height 17
click at [652, 232] on div "Program Management Professional Customize Your Next Practice Test Topics Introd…" at bounding box center [435, 152] width 870 height 337
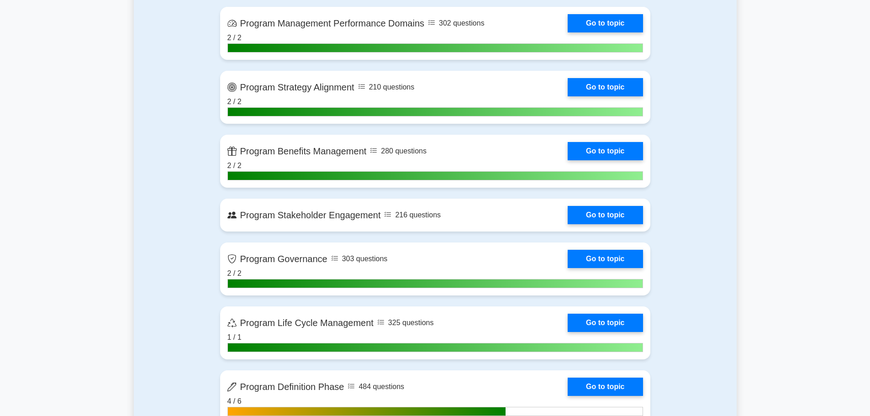
scroll to position [959, 0]
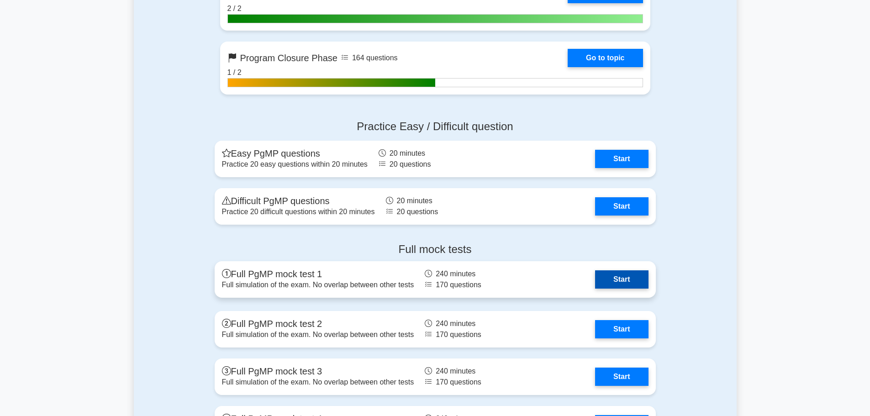
click at [626, 279] on link "Start" at bounding box center [621, 279] width 53 height 18
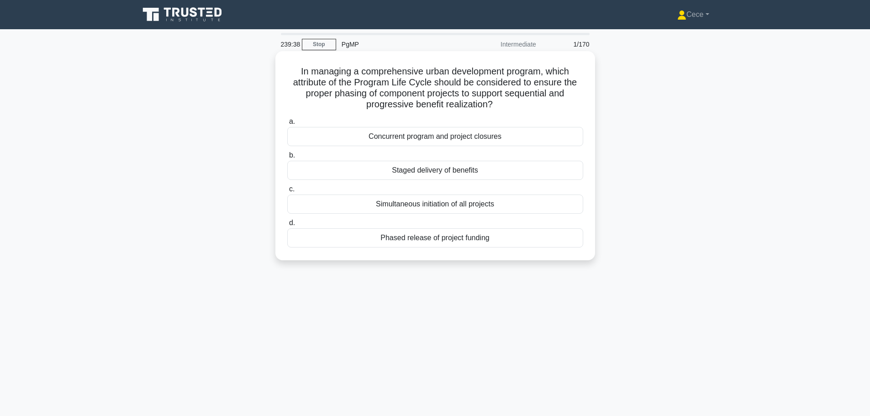
click at [507, 181] on div "a. Concurrent program and project closures b. Staged delivery of benefits c. d." at bounding box center [435, 181] width 307 height 135
click at [503, 173] on div "Staged delivery of benefits" at bounding box center [435, 170] width 296 height 19
click at [287, 159] on input "b. Staged delivery of benefits" at bounding box center [287, 156] width 0 height 6
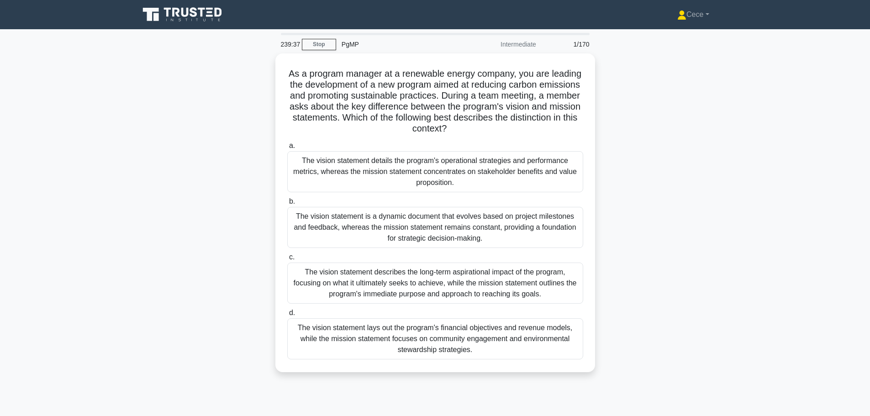
click at [323, 36] on div "239:37 Stop PgMP Intermediate 1/170" at bounding box center [435, 44] width 320 height 18
click at [326, 39] on link "Stop" at bounding box center [319, 44] width 34 height 11
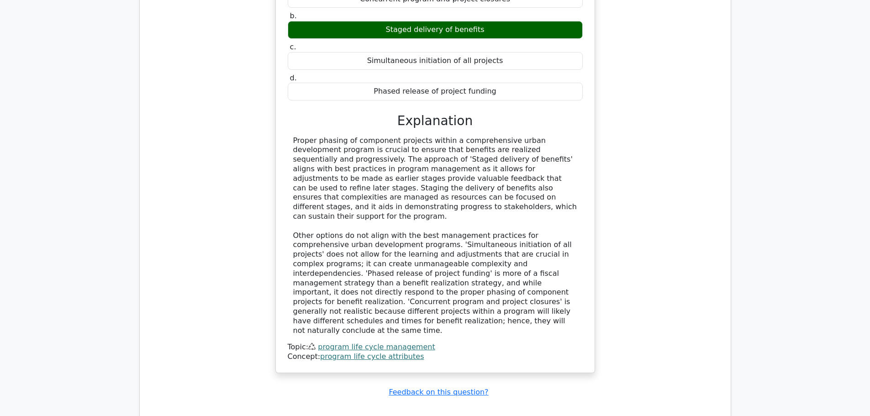
scroll to position [741, 0]
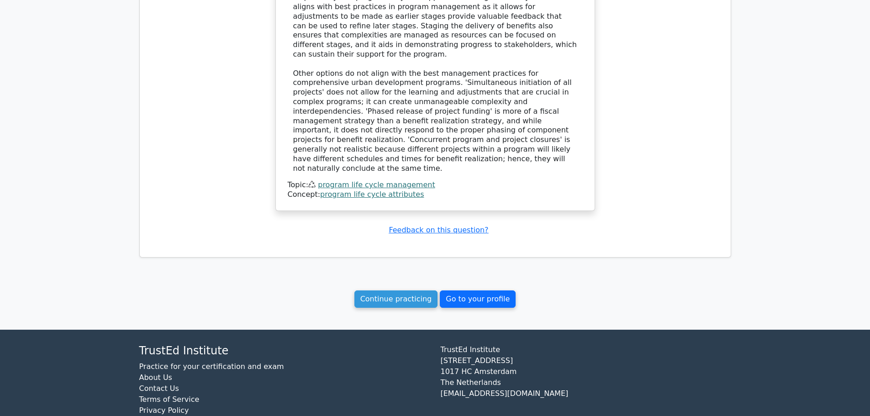
click at [465, 291] on link "Go to your profile" at bounding box center [478, 299] width 76 height 17
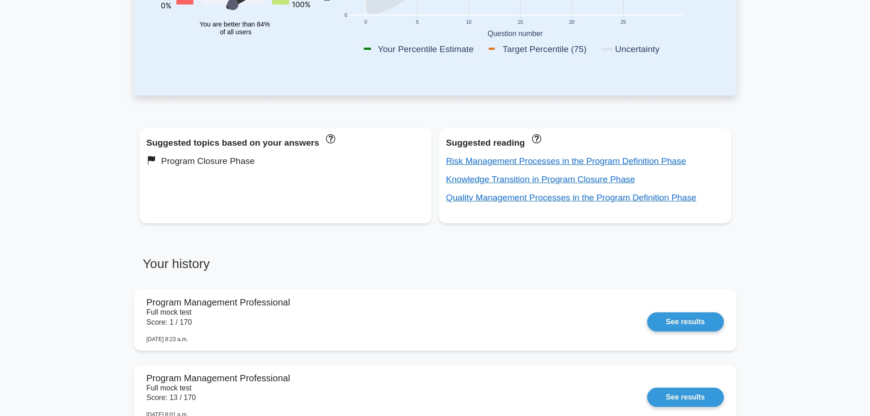
scroll to position [503, 0]
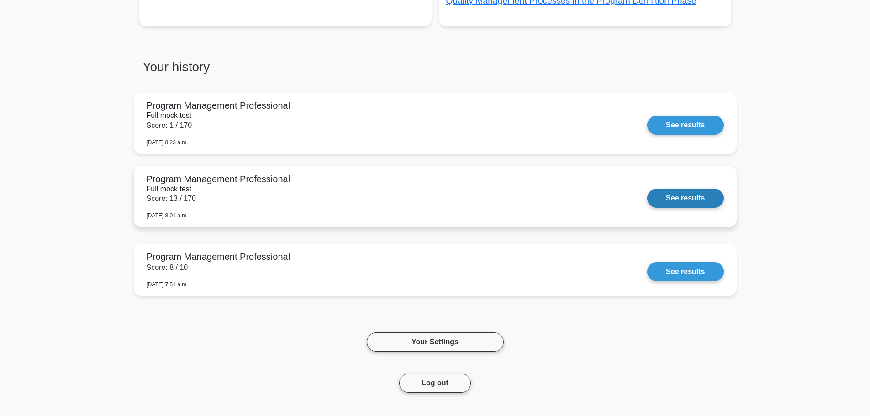
click at [647, 208] on link "See results" at bounding box center [685, 198] width 76 height 19
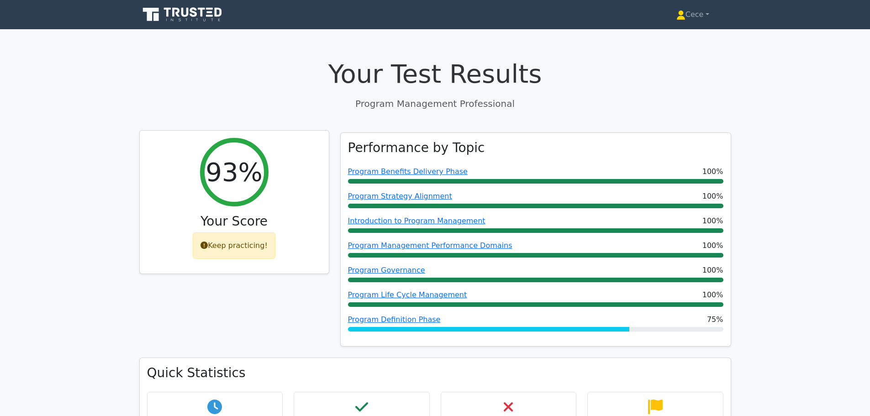
click at [236, 250] on div "Keep practicing!" at bounding box center [234, 246] width 83 height 26
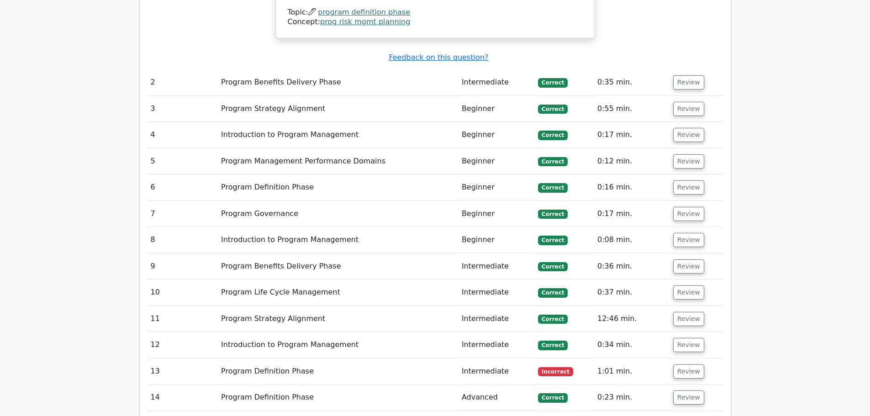
scroll to position [1247, 0]
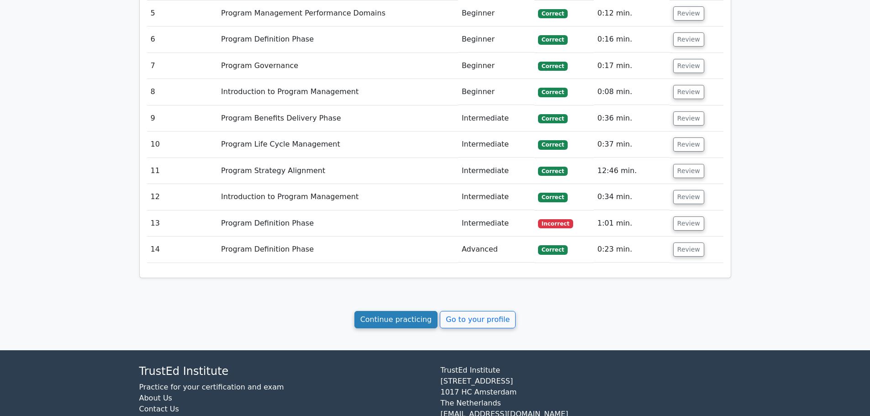
click at [393, 311] on link "Continue practicing" at bounding box center [397, 319] width 84 height 17
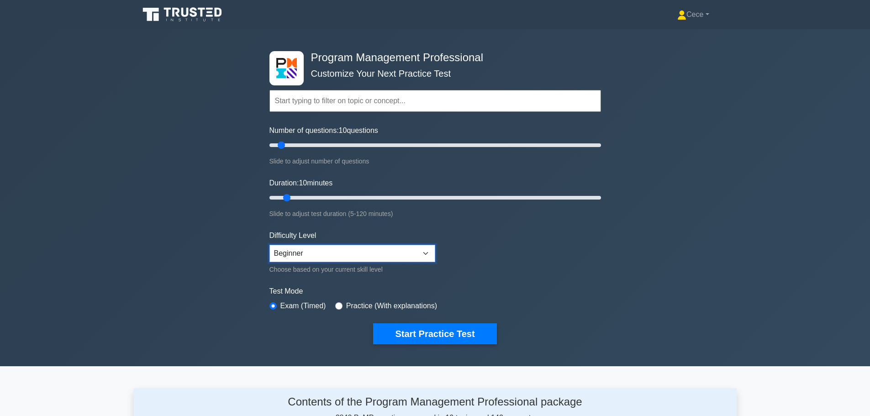
click at [389, 261] on select "Beginner Intermediate Expert" at bounding box center [353, 253] width 166 height 17
select select "expert"
click at [270, 245] on select "Beginner Intermediate Expert" at bounding box center [353, 253] width 166 height 17
drag, startPoint x: 292, startPoint y: 143, endPoint x: 297, endPoint y: 143, distance: 5.0
type input "20"
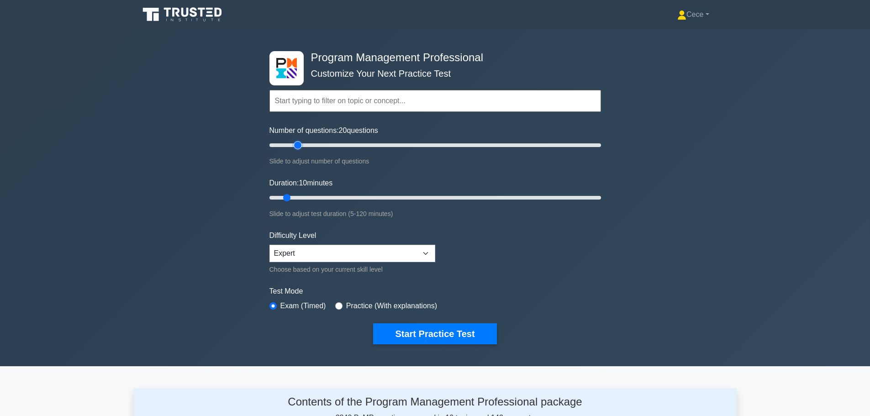
click at [297, 143] on input "Number of questions: 20 questions" at bounding box center [436, 145] width 332 height 11
drag, startPoint x: 286, startPoint y: 196, endPoint x: 298, endPoint y: 198, distance: 13.0
type input "15"
click at [298, 198] on input "Duration: 15 minutes" at bounding box center [436, 197] width 332 height 11
click at [450, 337] on button "Start Practice Test" at bounding box center [434, 333] width 123 height 21
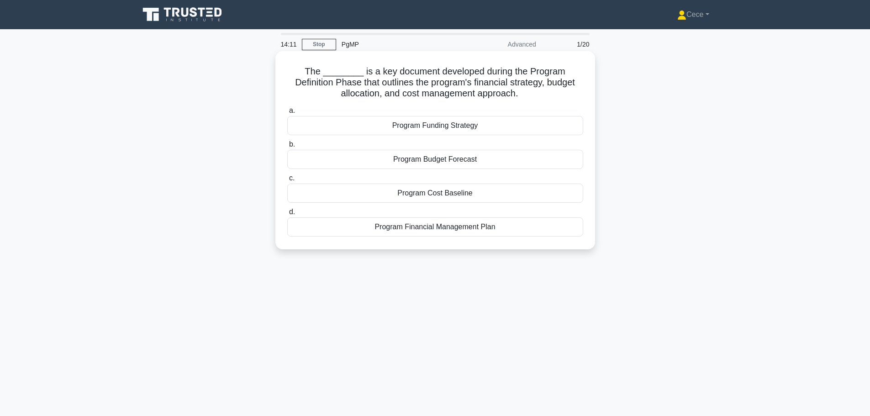
click at [470, 225] on div "Program Financial Management Plan" at bounding box center [435, 226] width 296 height 19
click at [287, 215] on input "d. Program Financial Management Plan" at bounding box center [287, 212] width 0 height 6
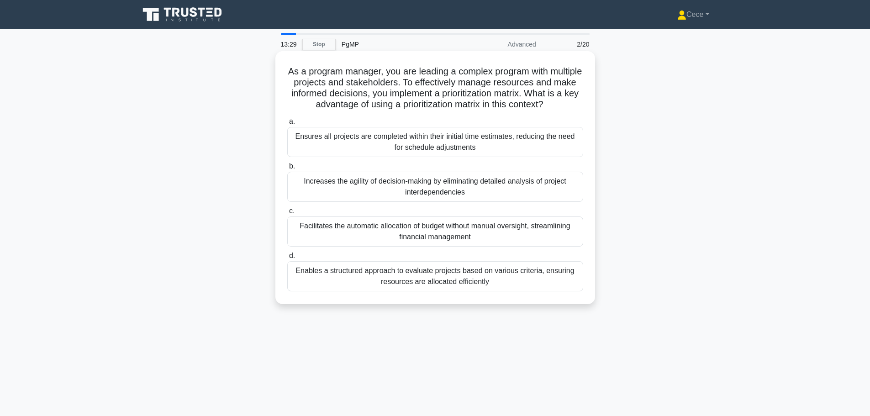
click at [516, 278] on div "Enables a structured approach to evaluate projects based on various criteria, e…" at bounding box center [435, 276] width 296 height 30
click at [287, 259] on input "d. Enables a structured approach to evaluate projects based on various criteria…" at bounding box center [287, 256] width 0 height 6
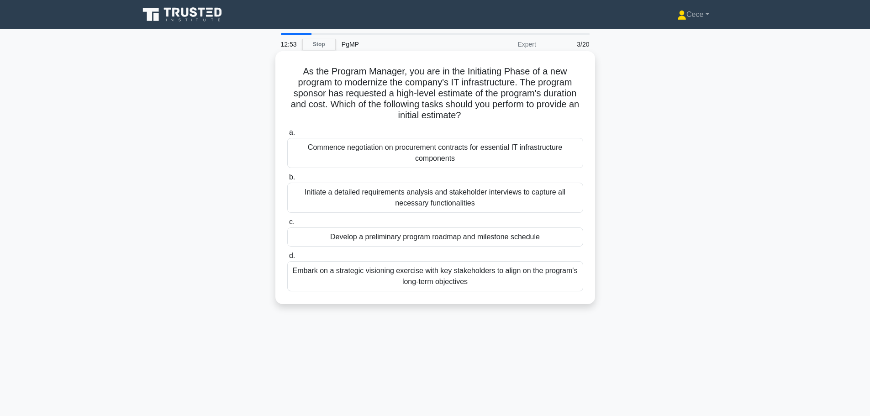
click at [510, 241] on div "Develop a preliminary program roadmap and milestone schedule" at bounding box center [435, 237] width 296 height 19
click at [287, 225] on input "c. Develop a preliminary program roadmap and milestone schedule" at bounding box center [287, 222] width 0 height 6
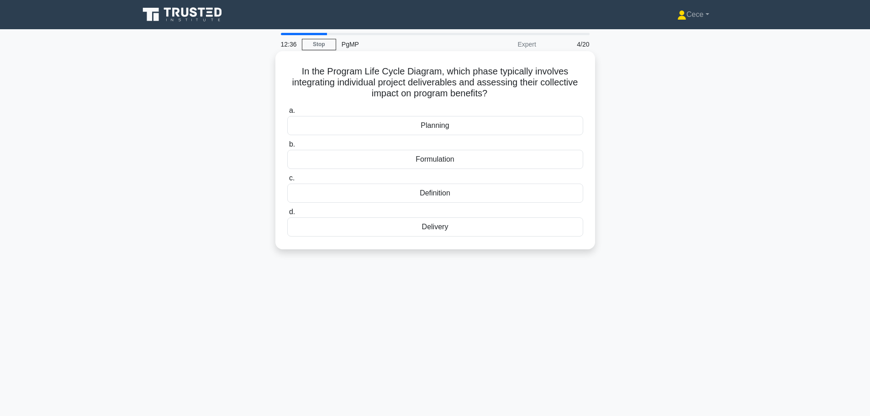
click at [510, 231] on div "Delivery" at bounding box center [435, 226] width 296 height 19
click at [287, 215] on input "d. Delivery" at bounding box center [287, 212] width 0 height 6
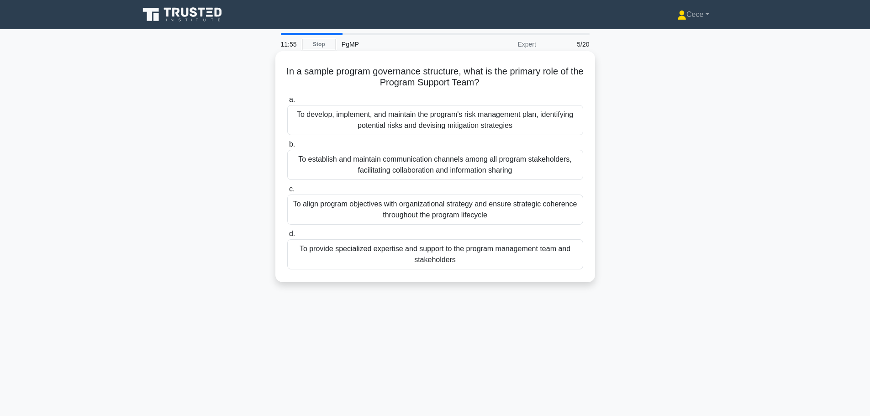
click at [469, 172] on div "To establish and maintain communication channels among all program stakeholders…" at bounding box center [435, 165] width 296 height 30
click at [287, 148] on input "b. To establish and maintain communication channels among all program stakehold…" at bounding box center [287, 145] width 0 height 6
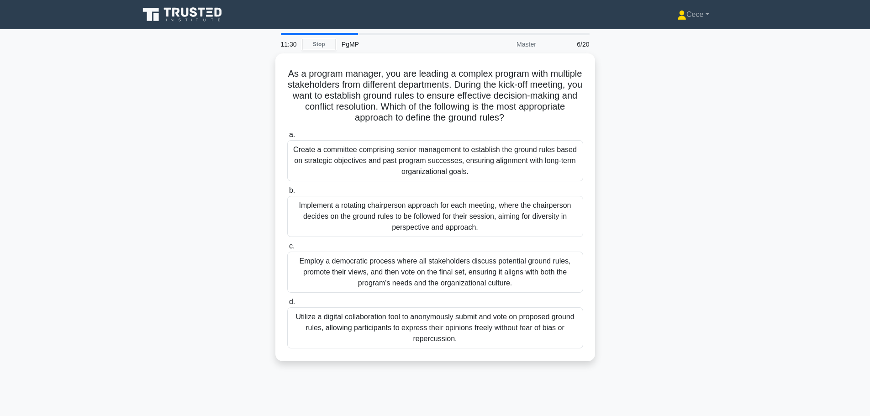
click at [469, 172] on div "Create a committee comprising senior management to establish the ground rules b…" at bounding box center [435, 160] width 296 height 41
click at [287, 138] on input "a. Create a committee comprising senior management to establish the ground rule…" at bounding box center [287, 135] width 0 height 6
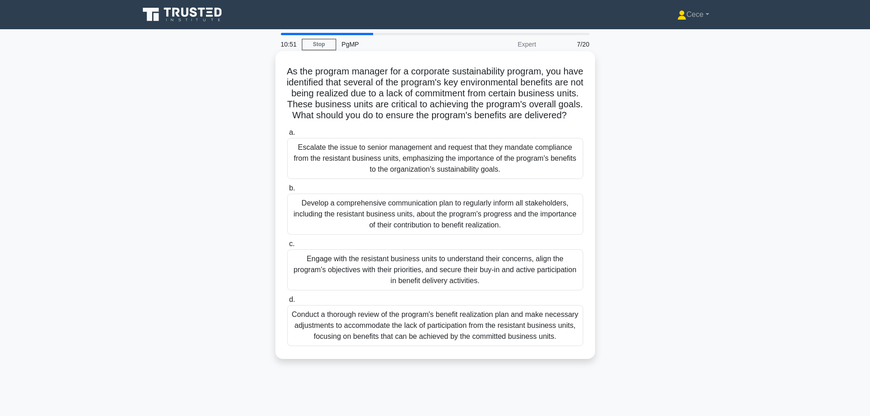
click at [430, 284] on div "Engage with the resistant business units to understand their concerns, align th…" at bounding box center [435, 269] width 296 height 41
click at [287, 247] on input "c. Engage with the resistant business units to understand their concerns, align…" at bounding box center [287, 244] width 0 height 6
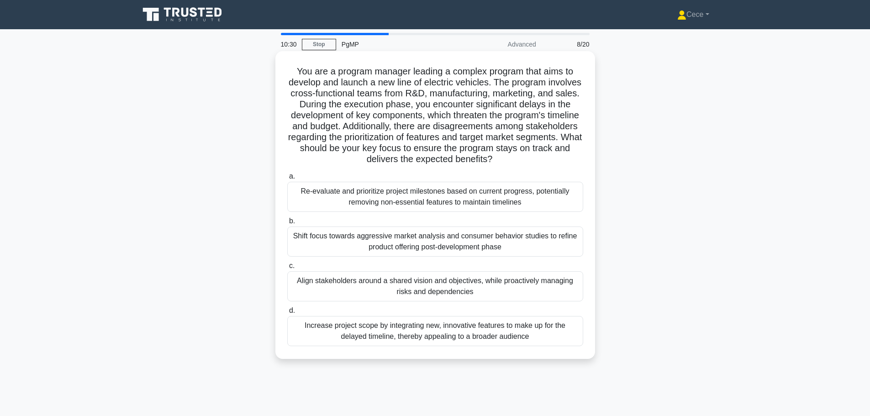
click at [520, 285] on div "Align stakeholders around a shared vision and objectives, while proactively man…" at bounding box center [435, 286] width 296 height 30
click at [287, 269] on input "c. Align stakeholders around a shared vision and objectives, while proactively …" at bounding box center [287, 266] width 0 height 6
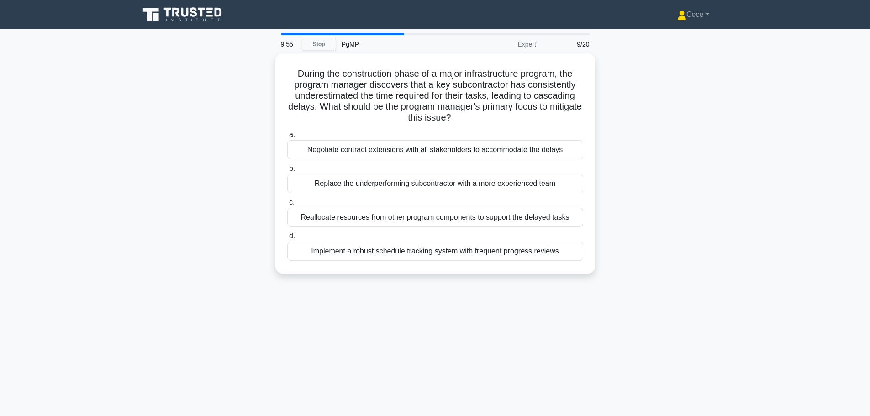
drag, startPoint x: 496, startPoint y: 148, endPoint x: 698, endPoint y: 231, distance: 217.8
click at [695, 230] on div "During the construction phase of a major infrastructure program, the program ma…" at bounding box center [435, 168] width 603 height 231
click at [698, 231] on div "During the construction phase of a major infrastructure program, the program ma…" at bounding box center [435, 168] width 603 height 231
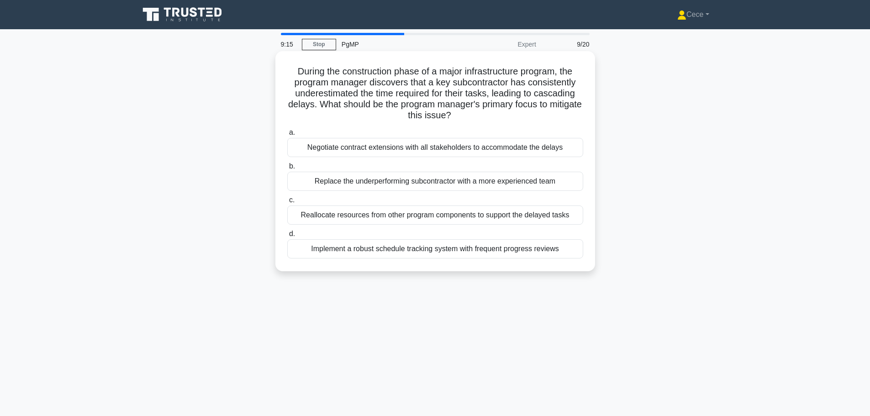
click at [548, 211] on div "Reallocate resources from other program components to support the delayed tasks" at bounding box center [435, 215] width 296 height 19
click at [287, 203] on input "c. Reallocate resources from other program components to support the delayed ta…" at bounding box center [287, 200] width 0 height 6
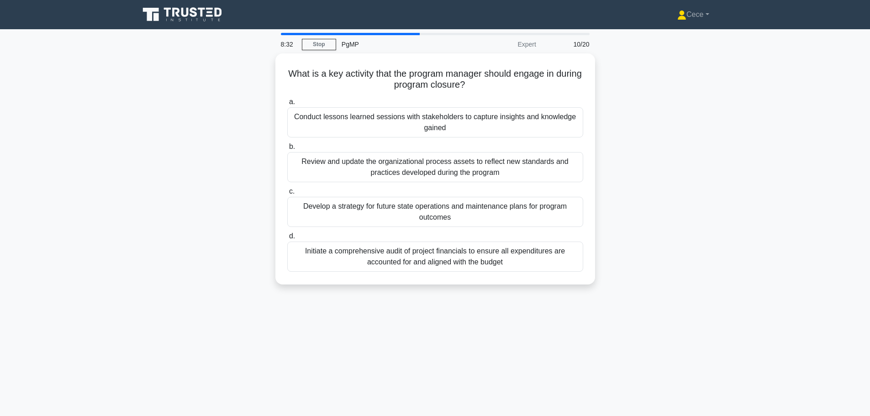
drag, startPoint x: 406, startPoint y: 175, endPoint x: 777, endPoint y: 235, distance: 375.4
click at [779, 234] on main "8:32 Stop PgMP Expert 10/20 What is a key activity that the program manager sho…" at bounding box center [435, 261] width 870 height 464
click at [777, 235] on main "8:32 Stop PgMP Expert 10/20 What is a key activity that the program manager sho…" at bounding box center [435, 261] width 870 height 464
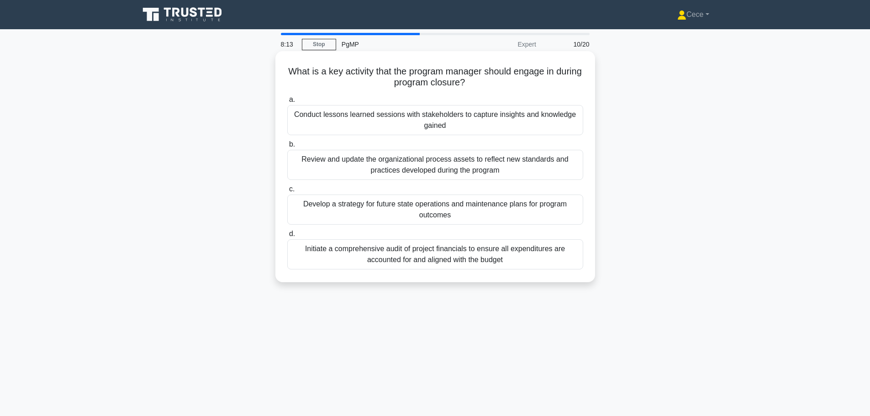
click at [473, 243] on div "Initiate a comprehensive audit of project financials to ensure all expenditures…" at bounding box center [435, 254] width 296 height 30
click at [287, 237] on input "d. Initiate a comprehensive audit of project financials to ensure all expenditu…" at bounding box center [287, 234] width 0 height 6
click at [492, 164] on div "Preparing a detailed report comparing the program's projected outcomes versus a…" at bounding box center [435, 165] width 296 height 30
click at [287, 148] on input "b. Preparing a detailed report comparing the program's projected outcomes versu…" at bounding box center [287, 145] width 0 height 6
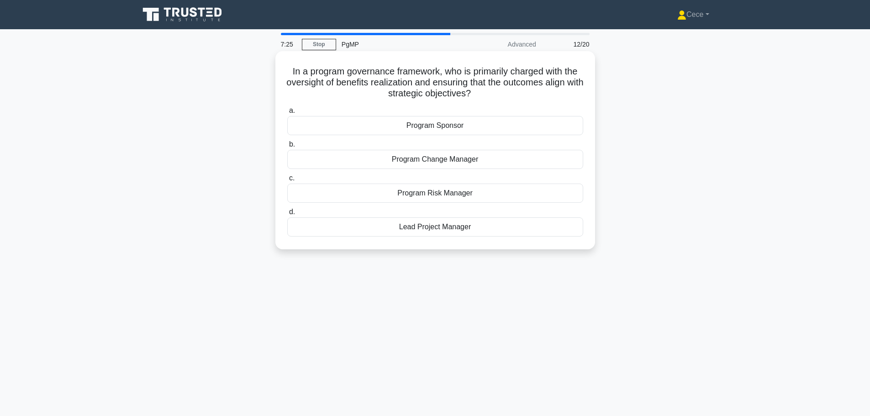
click at [447, 130] on div "Program Sponsor" at bounding box center [435, 125] width 296 height 19
click at [287, 114] on input "a. Program Sponsor" at bounding box center [287, 111] width 0 height 6
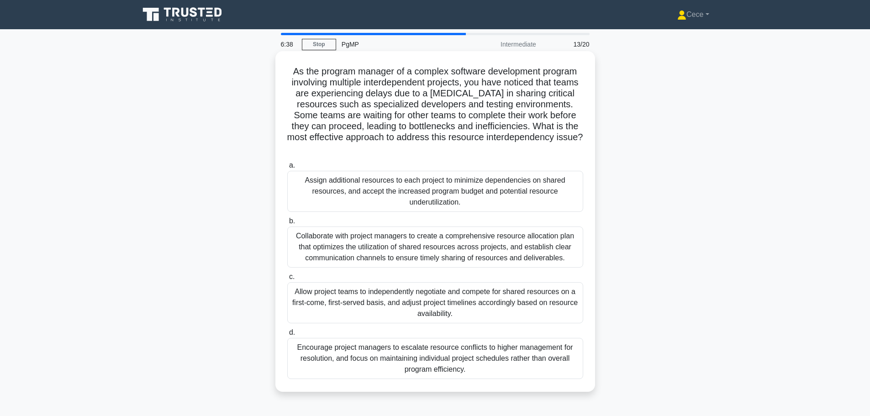
click at [397, 247] on div "Collaborate with project managers to create a comprehensive resource allocation…" at bounding box center [435, 247] width 296 height 41
click at [287, 224] on input "b. Collaborate with project managers to create a comprehensive resource allocat…" at bounding box center [287, 221] width 0 height 6
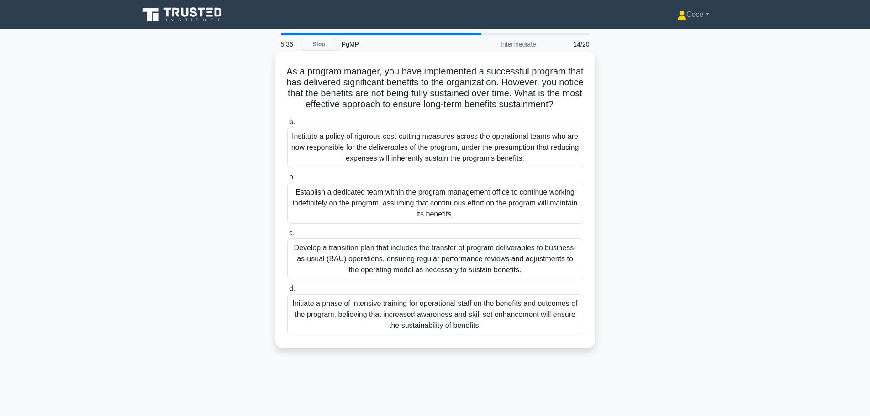
click at [496, 334] on div "Initiate a phase of intensive training for operational staff on the benefits an…" at bounding box center [435, 314] width 296 height 41
click at [287, 292] on input "d. Initiate a phase of intensive training for operational staff on the benefits…" at bounding box center [287, 289] width 0 height 6
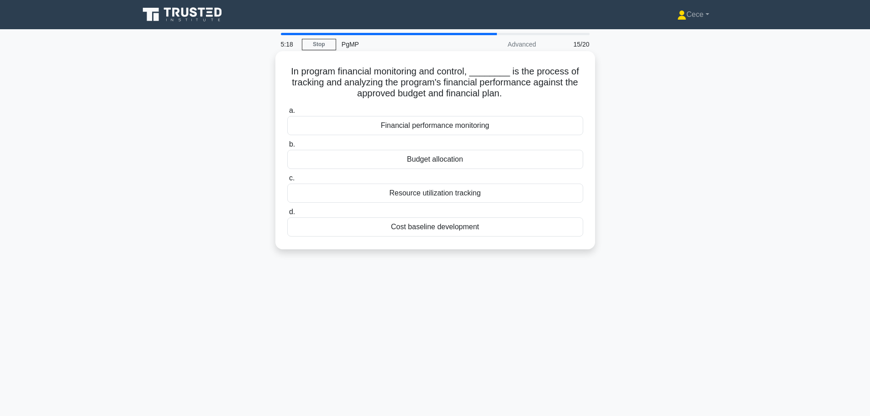
click at [509, 106] on label "a. Financial performance monitoring" at bounding box center [435, 120] width 296 height 30
click at [287, 108] on input "a. Financial performance monitoring" at bounding box center [287, 111] width 0 height 6
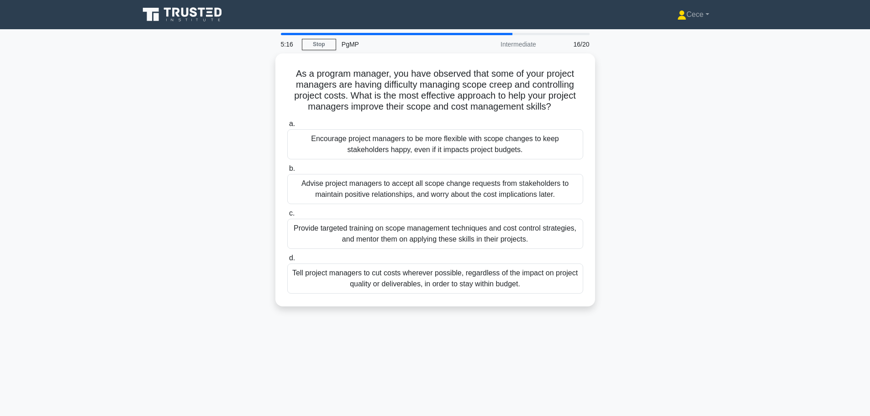
drag, startPoint x: 509, startPoint y: 106, endPoint x: 728, endPoint y: 121, distance: 219.3
click at [708, 117] on div "As a program manager, you have observed that some of your project managers are …" at bounding box center [435, 185] width 603 height 264
click at [728, 121] on div "As a program manager, you have observed that some of your project managers are …" at bounding box center [435, 185] width 603 height 264
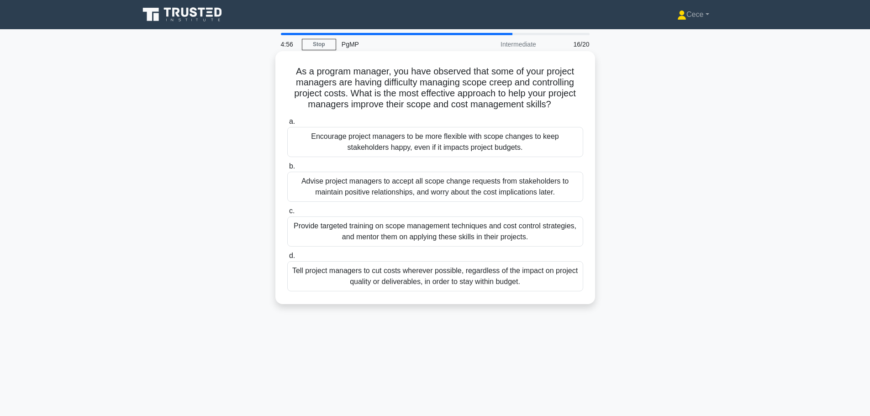
click at [450, 229] on div "Provide targeted training on scope management techniques and cost control strat…" at bounding box center [435, 232] width 296 height 30
click at [287, 214] on input "c. Provide targeted training on scope management techniques and cost control st…" at bounding box center [287, 211] width 0 height 6
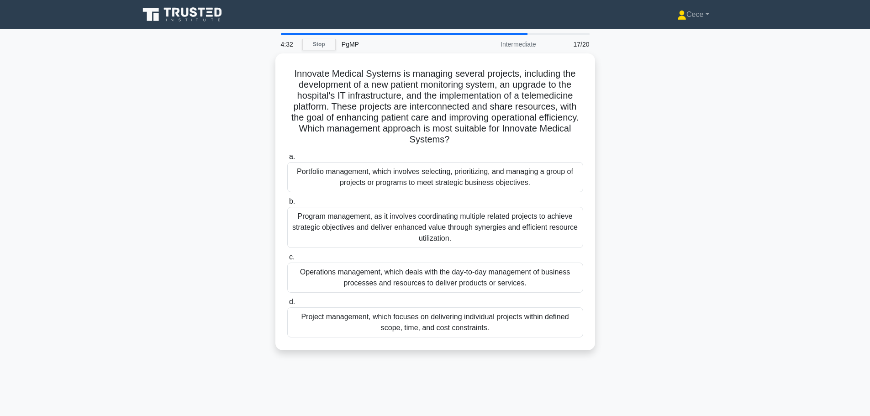
click at [450, 229] on div "Program management, as it involves coordinating multiple related projects to ac…" at bounding box center [435, 227] width 296 height 41
click at [287, 205] on input "b. Program management, as it involves coordinating multiple related projects to…" at bounding box center [287, 202] width 0 height 6
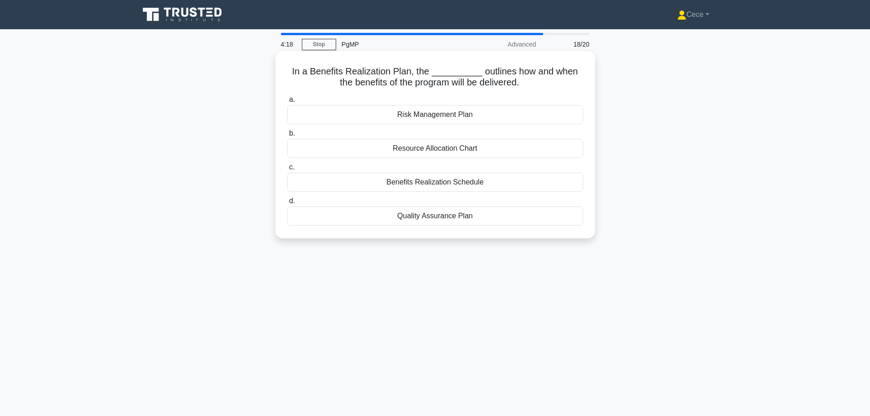
click at [464, 183] on div "Benefits Realization Schedule" at bounding box center [435, 182] width 296 height 19
click at [287, 170] on input "c. Benefits Realization Schedule" at bounding box center [287, 167] width 0 height 6
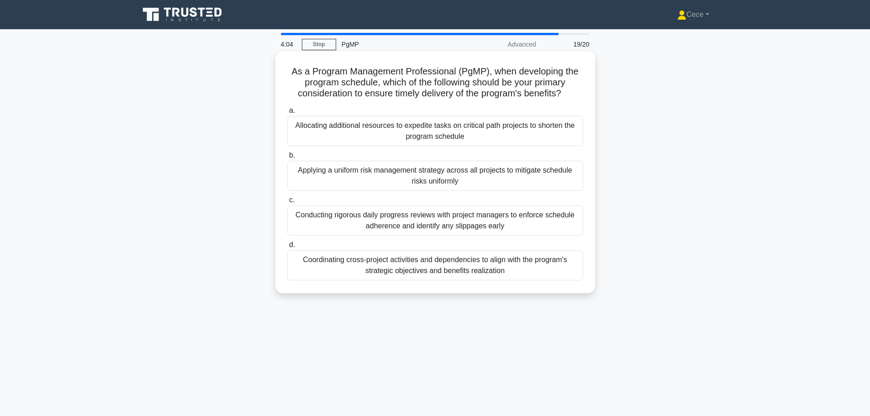
click at [485, 267] on div "Coordinating cross-project activities and dependencies to align with the progra…" at bounding box center [435, 265] width 296 height 30
click at [287, 248] on input "d. Coordinating cross-project activities and dependencies to align with the pro…" at bounding box center [287, 245] width 0 height 6
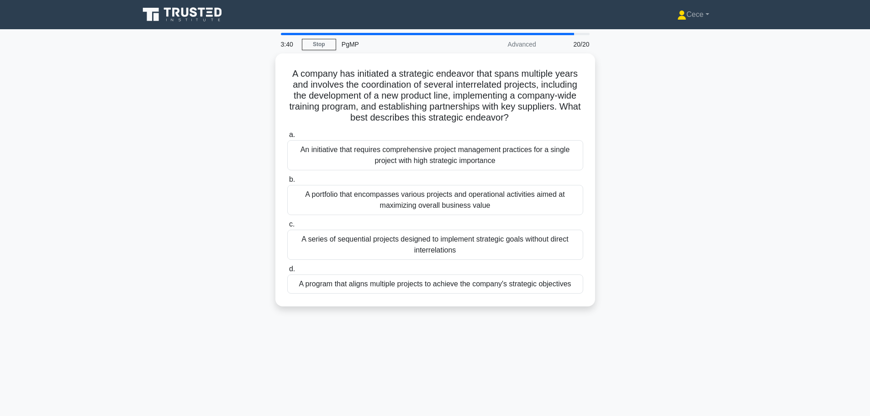
drag, startPoint x: 489, startPoint y: 279, endPoint x: 717, endPoint y: 267, distance: 228.8
click at [717, 267] on div "A company has initiated a strategic endeavor that spans multiple years and invo…" at bounding box center [435, 185] width 603 height 264
click at [737, 265] on main "3:39 Stop PgMP Advanced 20/20 A company has initiated a strategic endeavor that…" at bounding box center [435, 261] width 870 height 464
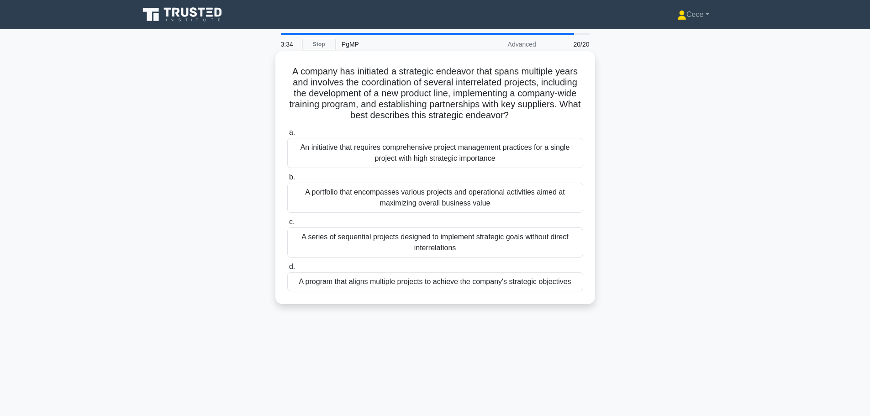
click at [575, 290] on div "A program that aligns multiple projects to achieve the company's strategic obje…" at bounding box center [435, 281] width 296 height 19
click at [287, 270] on input "d. A program that aligns multiple projects to achieve the company's strategic o…" at bounding box center [287, 267] width 0 height 6
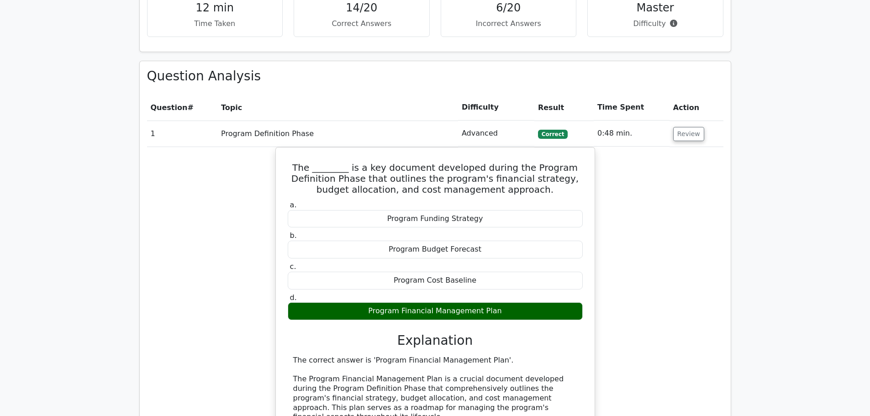
scroll to position [365, 0]
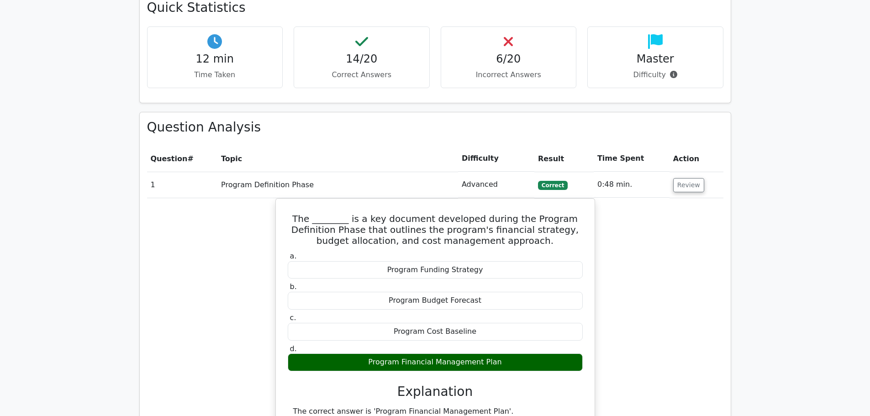
click at [276, 187] on td "Program Definition Phase" at bounding box center [337, 185] width 241 height 26
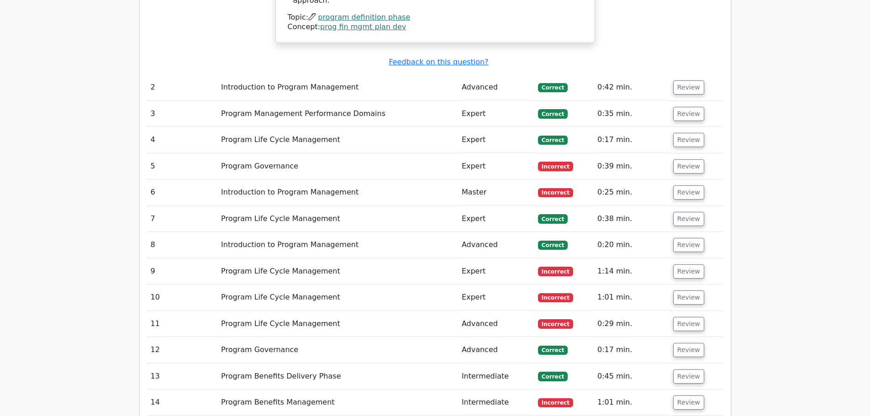
scroll to position [1005, 0]
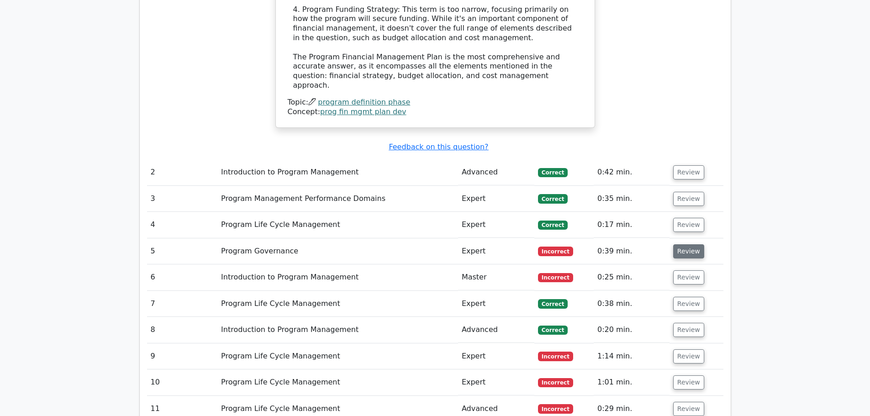
click at [684, 244] on button "Review" at bounding box center [688, 251] width 31 height 14
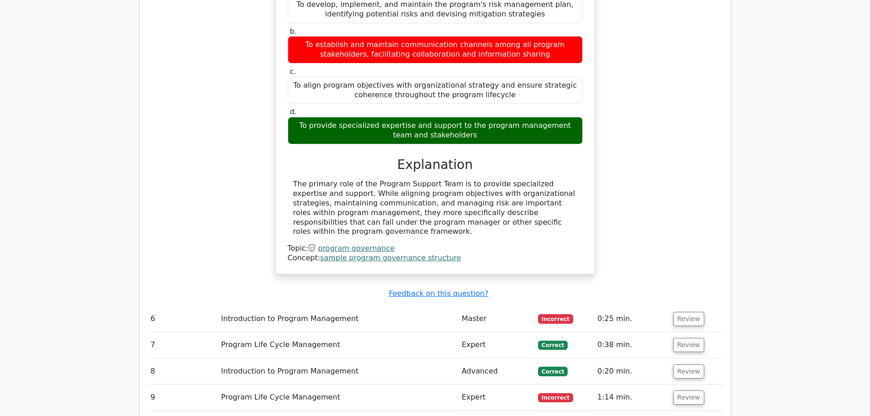
scroll to position [1371, 0]
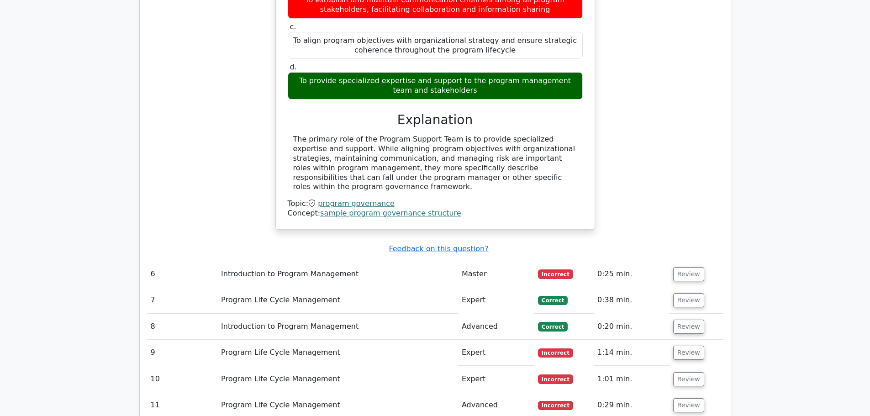
click at [689, 261] on td "Review" at bounding box center [697, 274] width 54 height 26
click at [690, 267] on button "Review" at bounding box center [688, 274] width 31 height 14
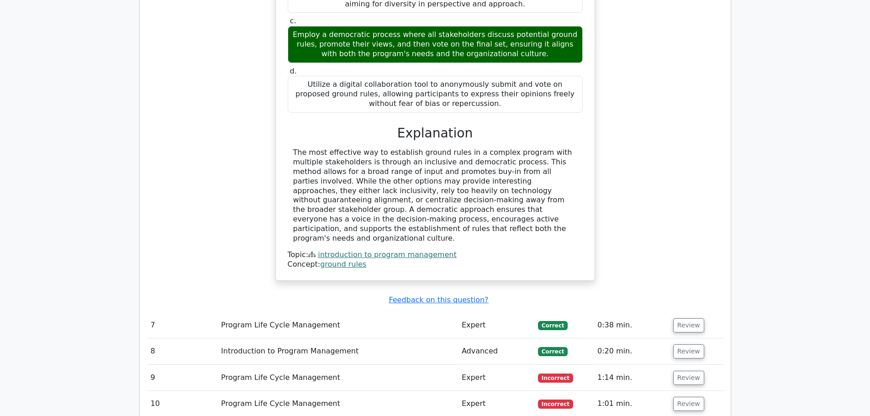
scroll to position [1964, 0]
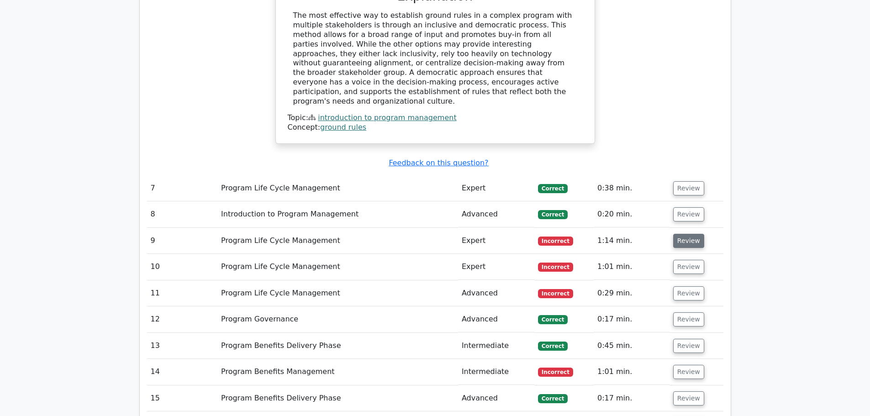
click at [690, 234] on button "Review" at bounding box center [688, 241] width 31 height 14
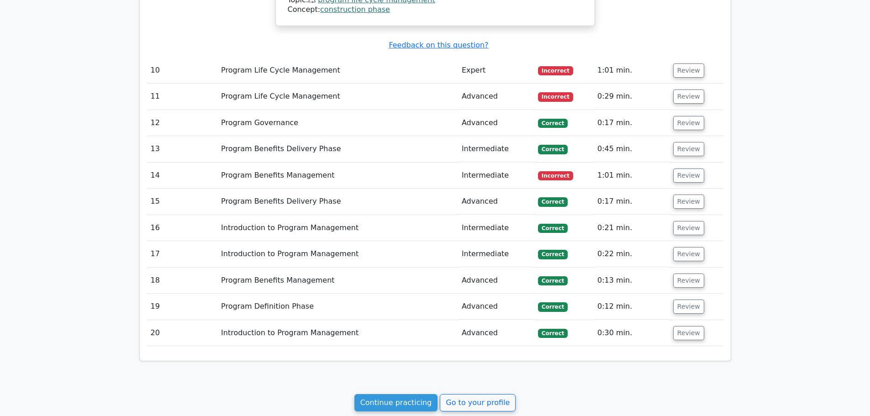
scroll to position [2668, 0]
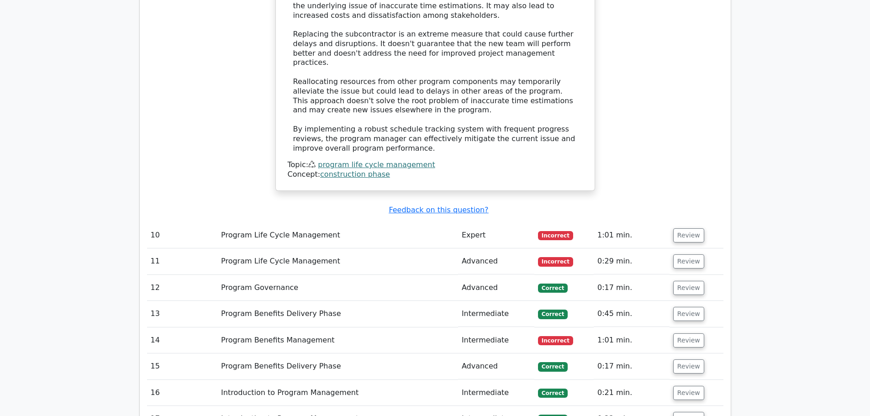
click at [680, 328] on td "Review" at bounding box center [697, 341] width 54 height 26
click at [684, 333] on button "Review" at bounding box center [688, 340] width 31 height 14
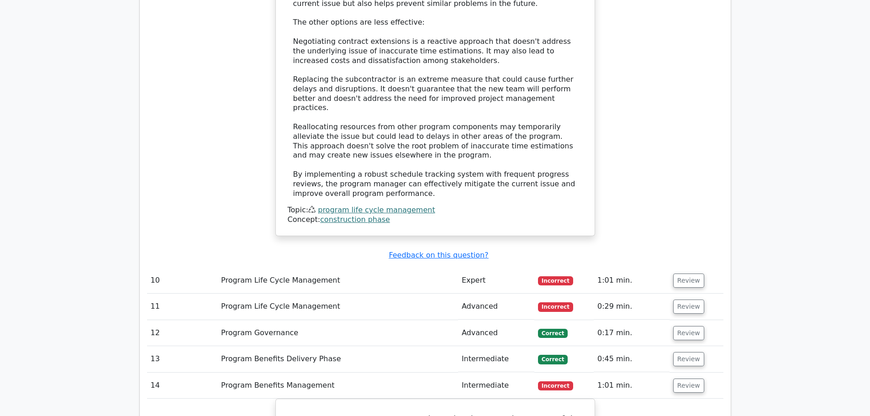
scroll to position [2531, 0]
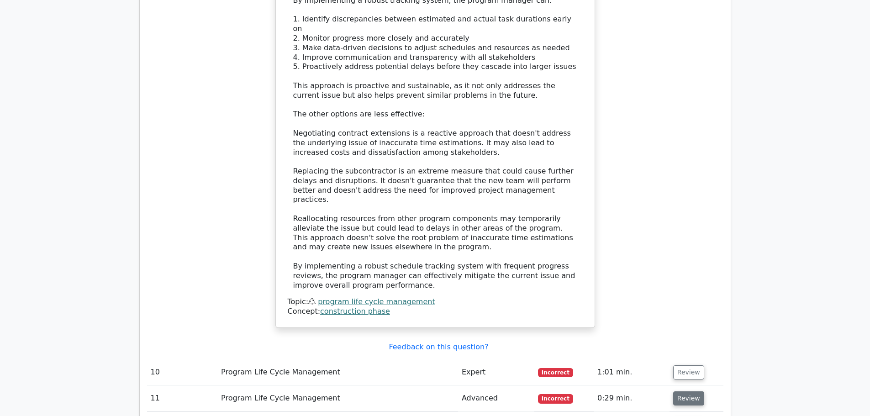
click at [681, 392] on button "Review" at bounding box center [688, 399] width 31 height 14
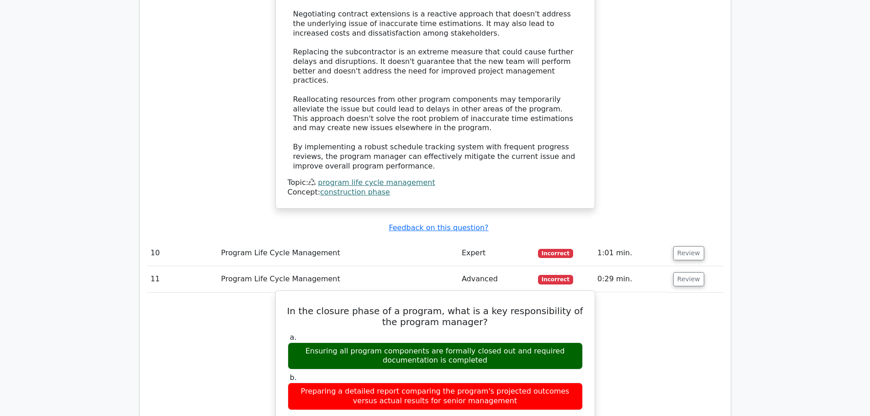
scroll to position [2714, 0]
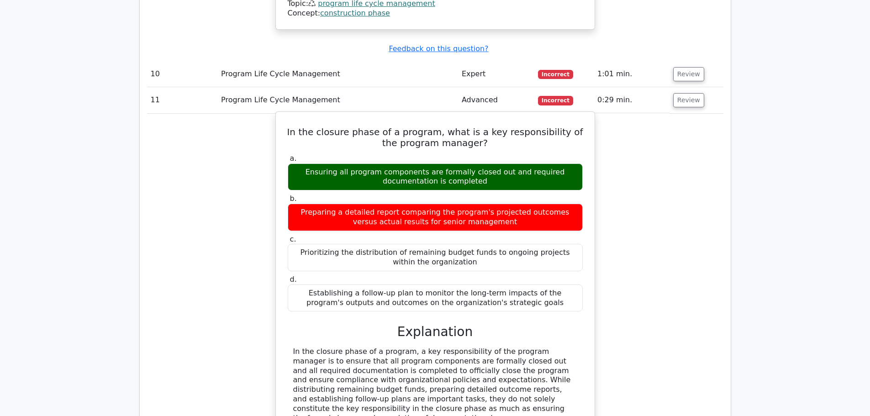
drag, startPoint x: 619, startPoint y: 159, endPoint x: 582, endPoint y: 183, distance: 43.2
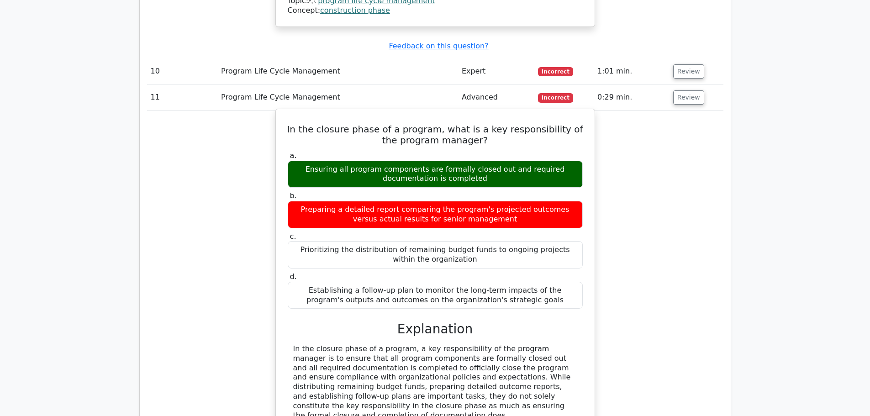
click at [582, 183] on div "In the closure phase of a program, what is a key responsibility of the program …" at bounding box center [435, 291] width 577 height 360
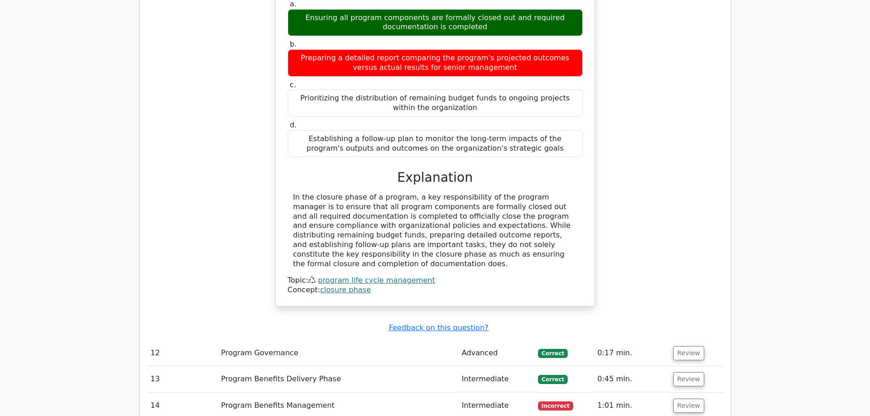
scroll to position [2851, 0]
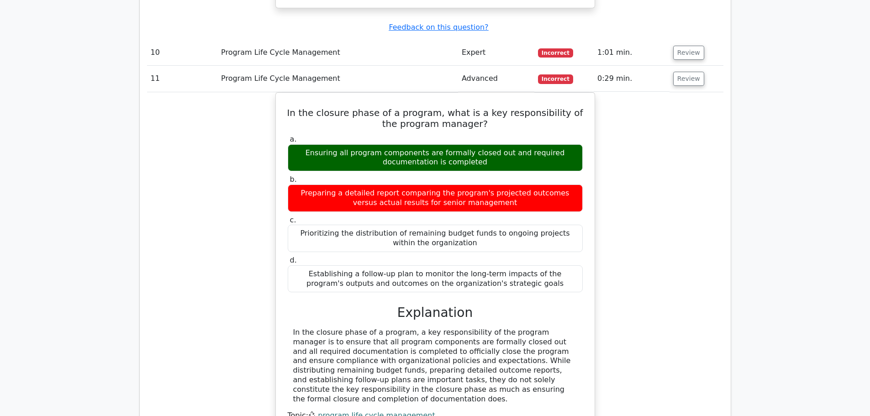
click at [658, 170] on div "In the closure phase of a program, what is a key responsibility of the program …" at bounding box center [435, 272] width 577 height 360
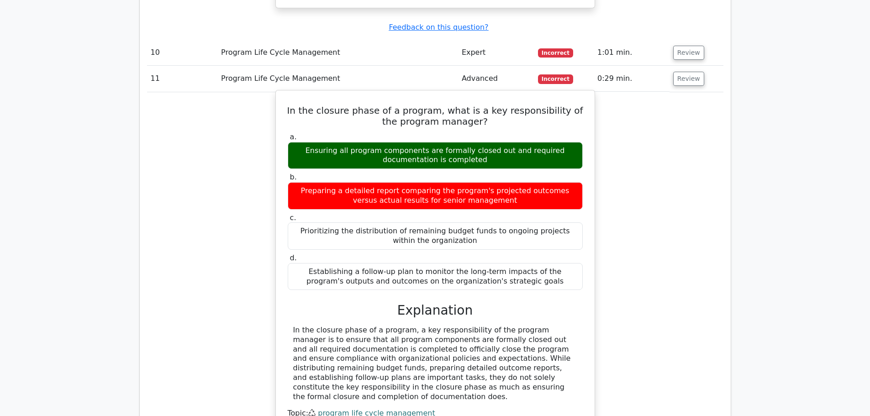
drag, startPoint x: 481, startPoint y: 220, endPoint x: 387, endPoint y: 236, distance: 95.0
click at [480, 326] on div "In the closure phase of a program, a key responsibility of the program manager …" at bounding box center [435, 364] width 284 height 76
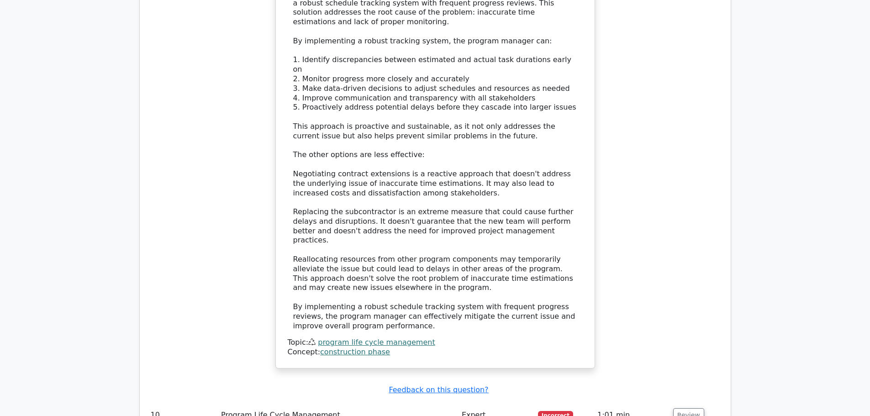
scroll to position [2485, 0]
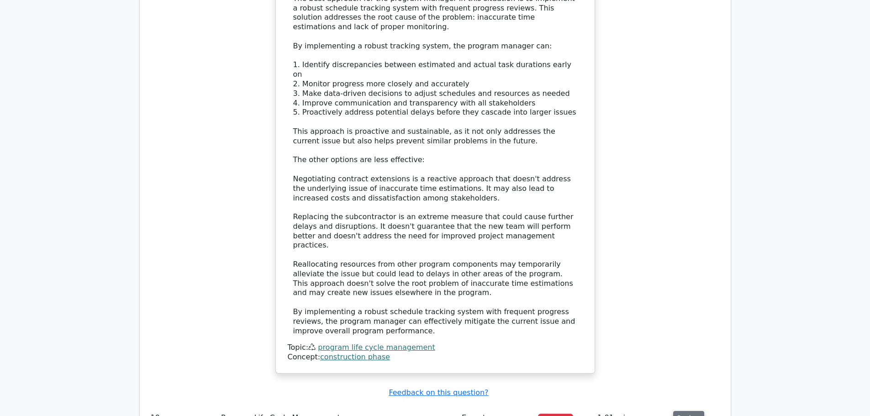
click at [683, 411] on button "Review" at bounding box center [688, 418] width 31 height 14
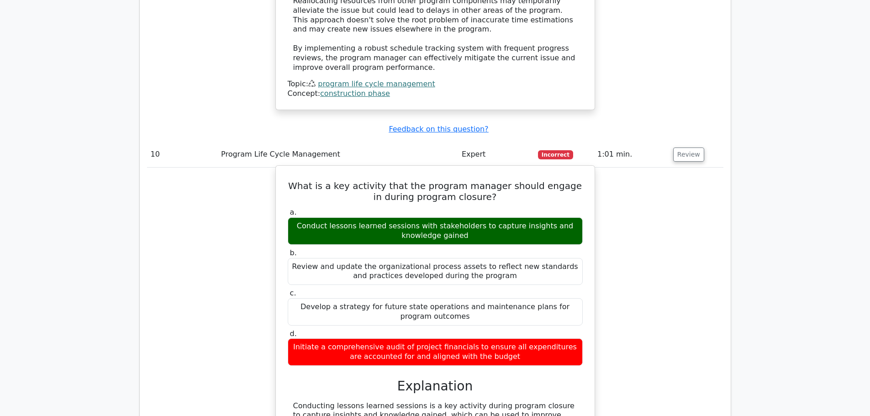
scroll to position [2668, 0]
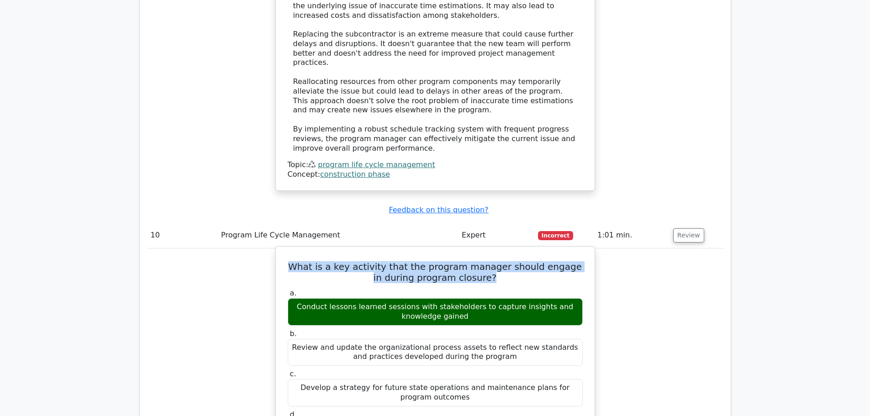
drag, startPoint x: 301, startPoint y: 150, endPoint x: 484, endPoint y: 164, distance: 183.7
click at [484, 261] on h5 "What is a key activity that the program manager should engage in during program…" at bounding box center [435, 272] width 297 height 22
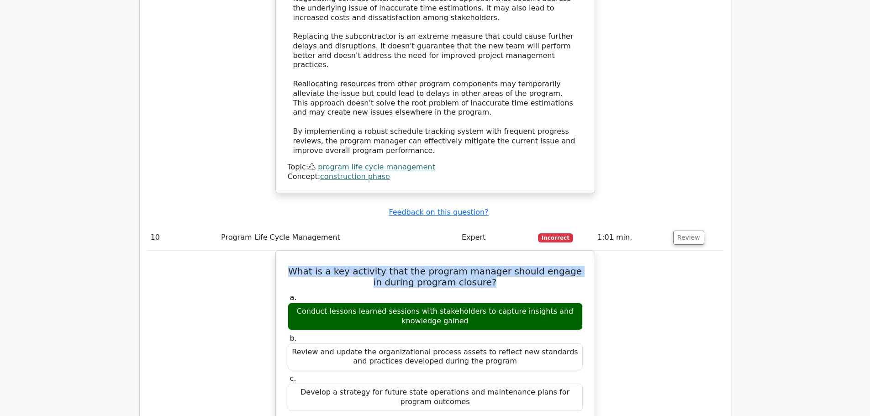
copy h5 "What is a key activity that the program manager should engage in during program…"
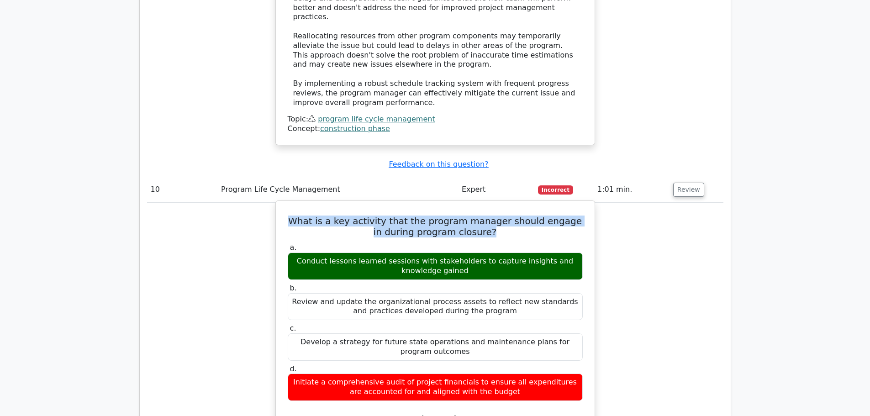
scroll to position [2805, 0]
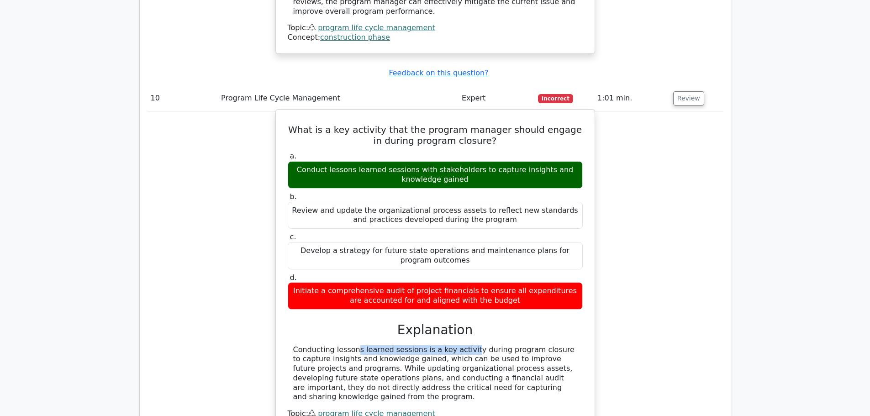
drag, startPoint x: 293, startPoint y: 233, endPoint x: 410, endPoint y: 229, distance: 117.0
click at [410, 345] on div "Conducting lessons learned sessions is a key activity during program closure to…" at bounding box center [435, 373] width 284 height 57
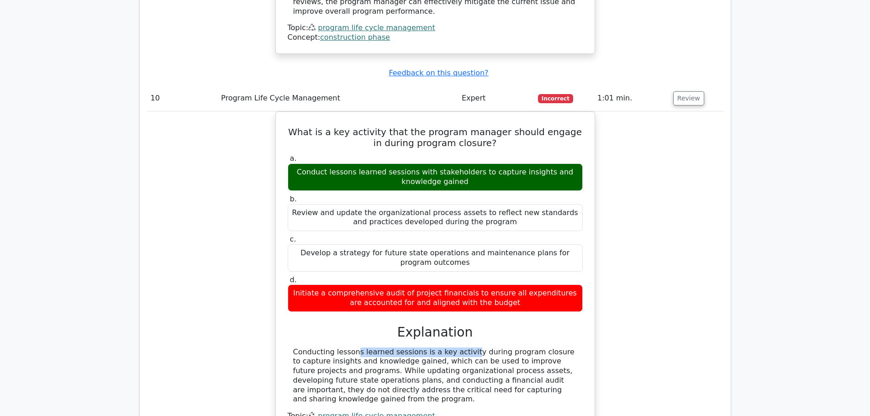
copy div "Conducting lessons learned sessions"
click at [675, 122] on div "What is a key activity that the program manager should engage in during program…" at bounding box center [435, 282] width 577 height 342
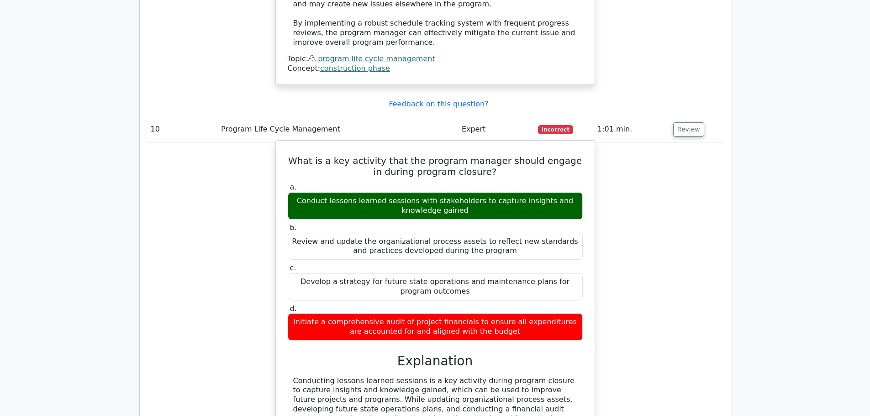
scroll to position [2759, 0]
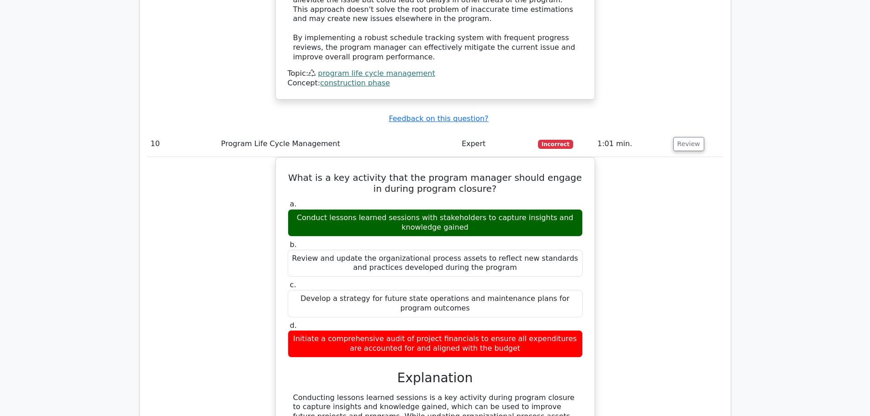
drag, startPoint x: 298, startPoint y: 56, endPoint x: 595, endPoint y: 238, distance: 348.4
click at [595, 238] on div "What is a key activity that the program manager should engage in during program…" at bounding box center [435, 328] width 577 height 342
copy div "What is a key activity that the program manager should engage in during program…"
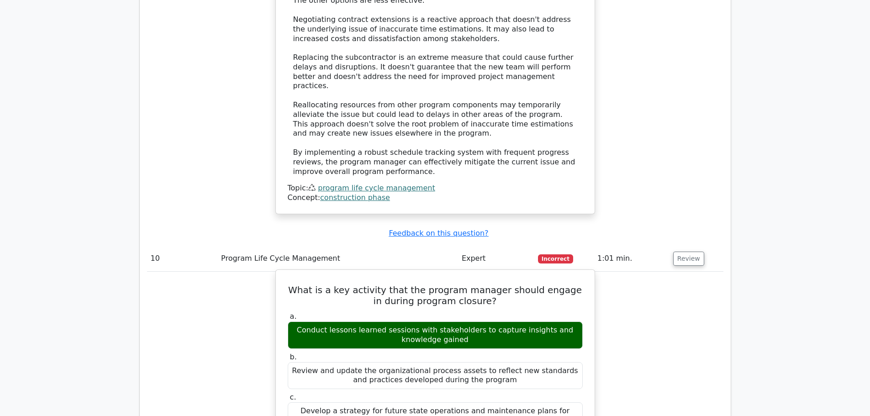
scroll to position [2577, 0]
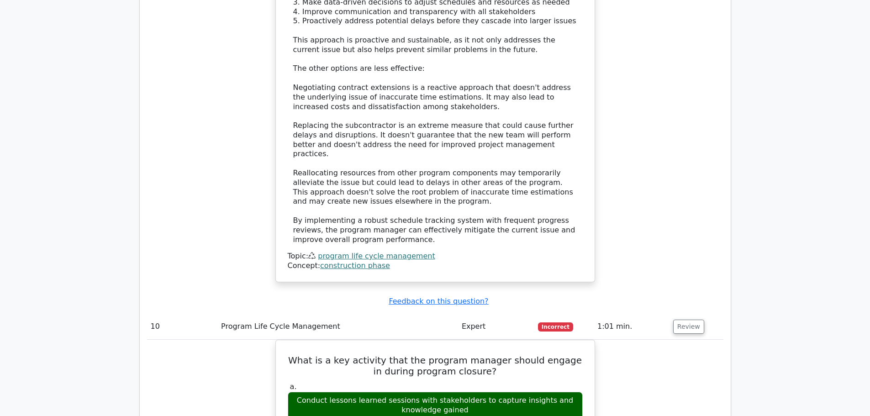
click at [174, 314] on td "10" at bounding box center [182, 327] width 71 height 26
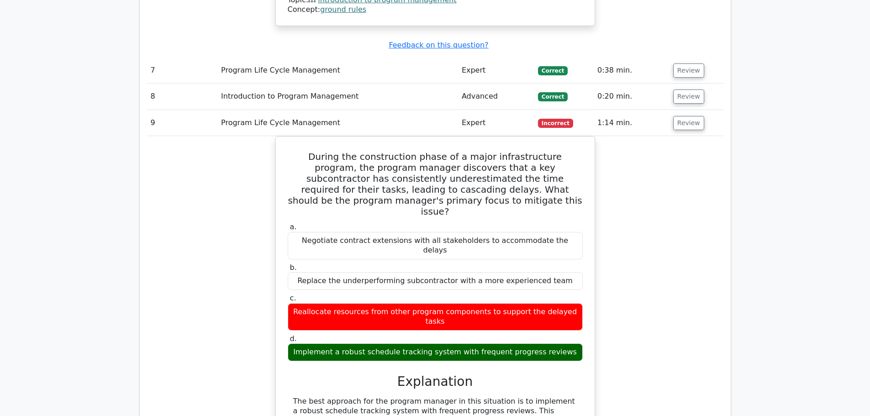
scroll to position [1990, 0]
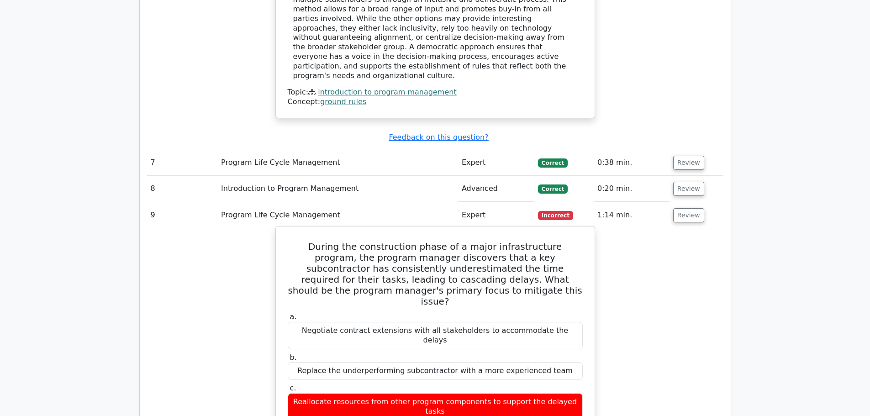
drag, startPoint x: 290, startPoint y: 187, endPoint x: 573, endPoint y: 355, distance: 329.6
copy div "During the construction phase of a major infrastructure program, the program ma…"
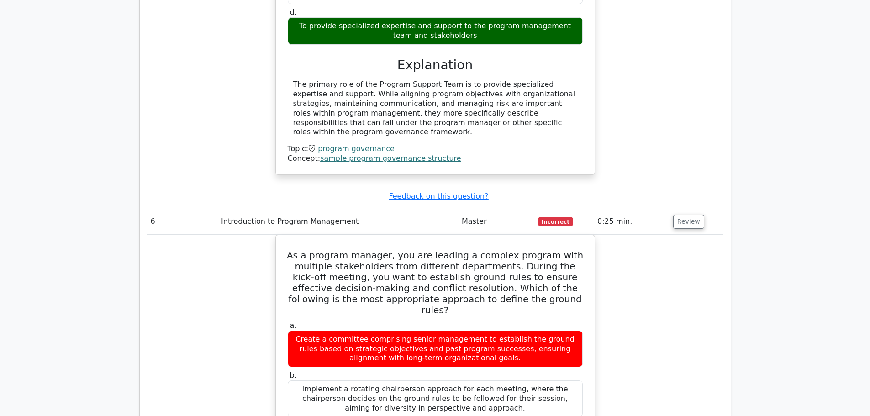
scroll to position [1396, 0]
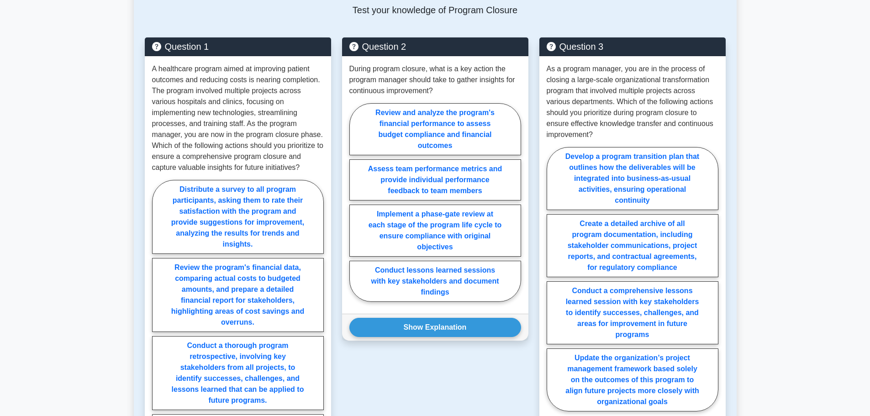
scroll to position [308, 0]
